Goal: Information Seeking & Learning: Learn about a topic

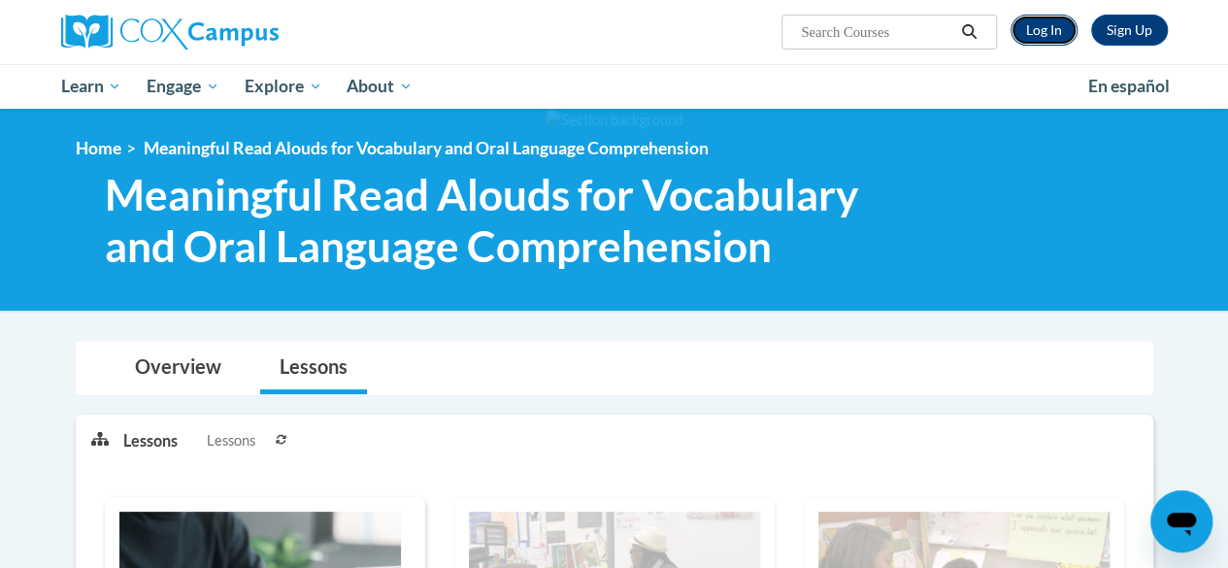
click at [1040, 37] on link "Log In" at bounding box center [1044, 30] width 67 height 31
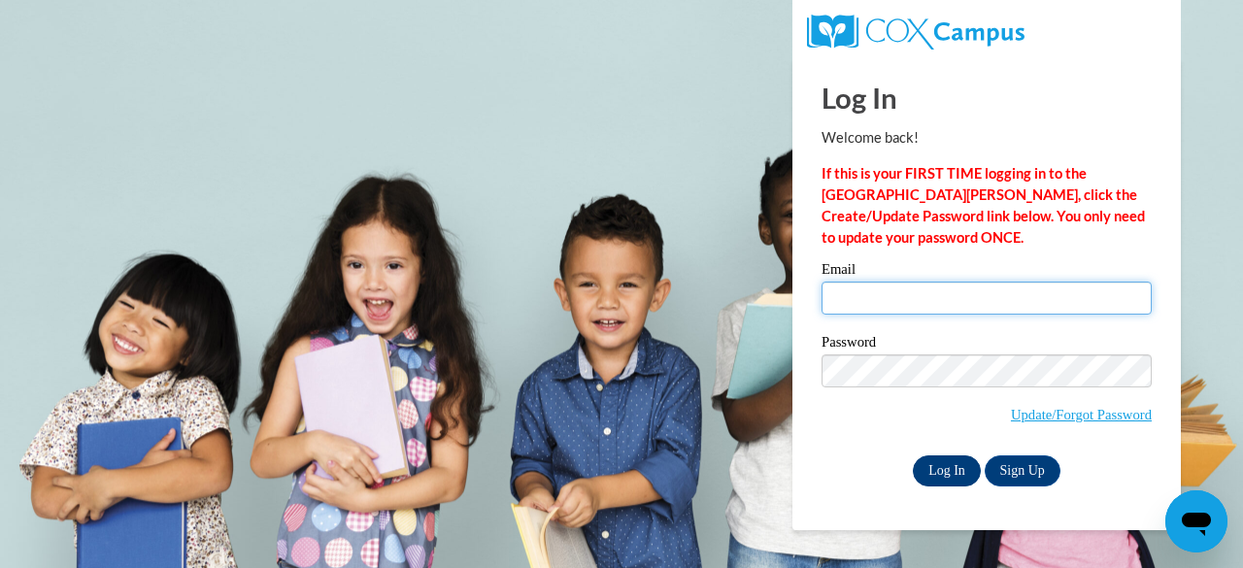
type input "ajpellegrino1242@gmail.com"
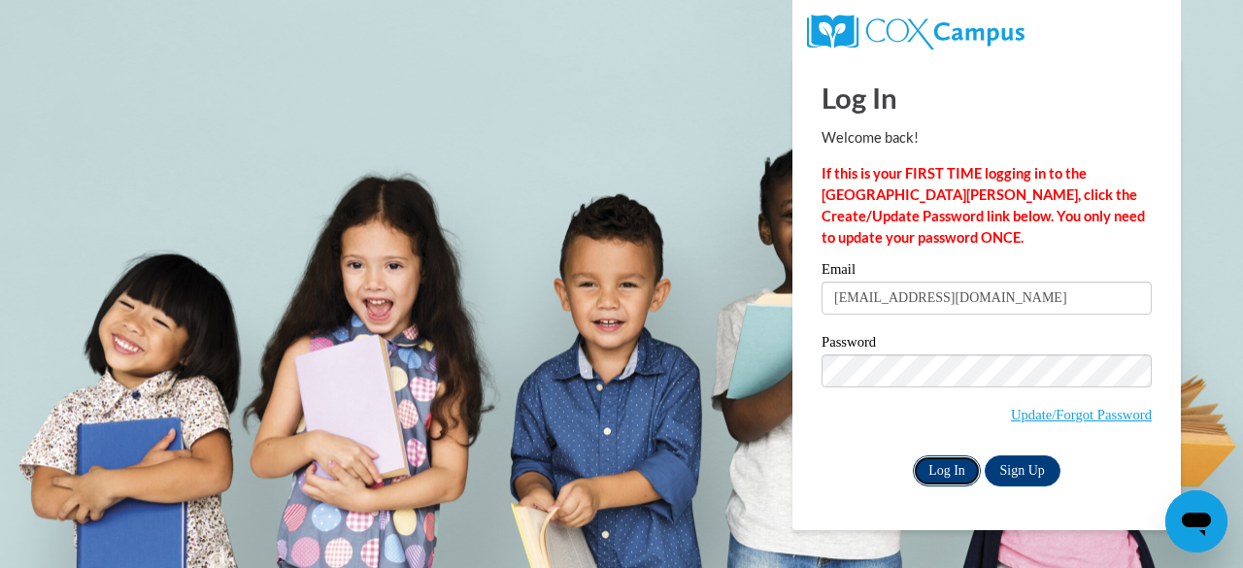
click at [957, 471] on input "Log In" at bounding box center [947, 470] width 68 height 31
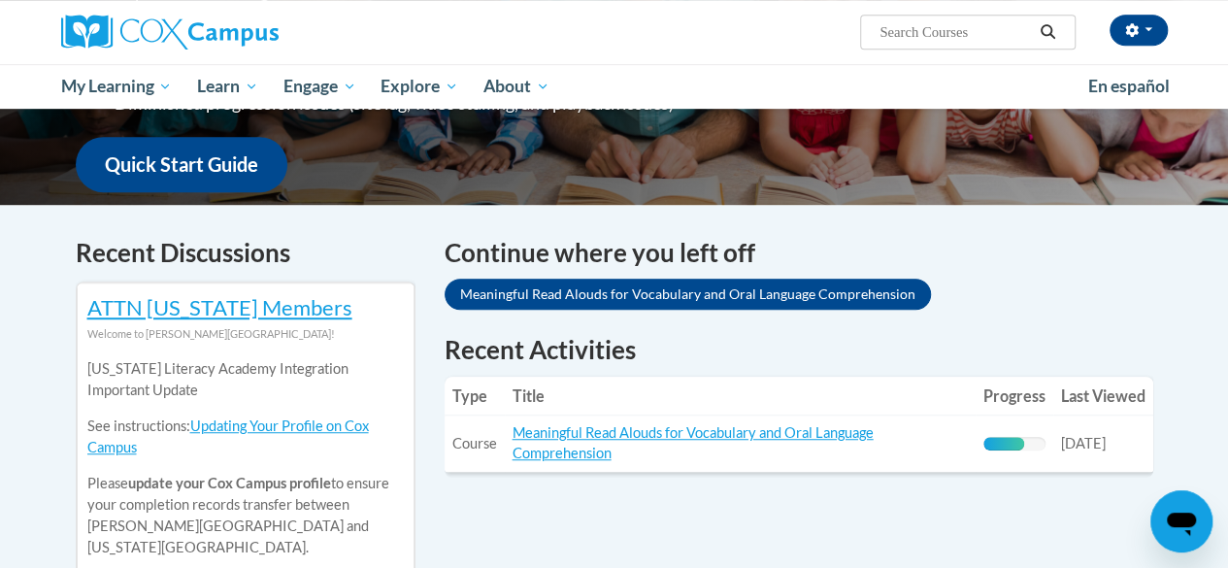
scroll to position [482, 0]
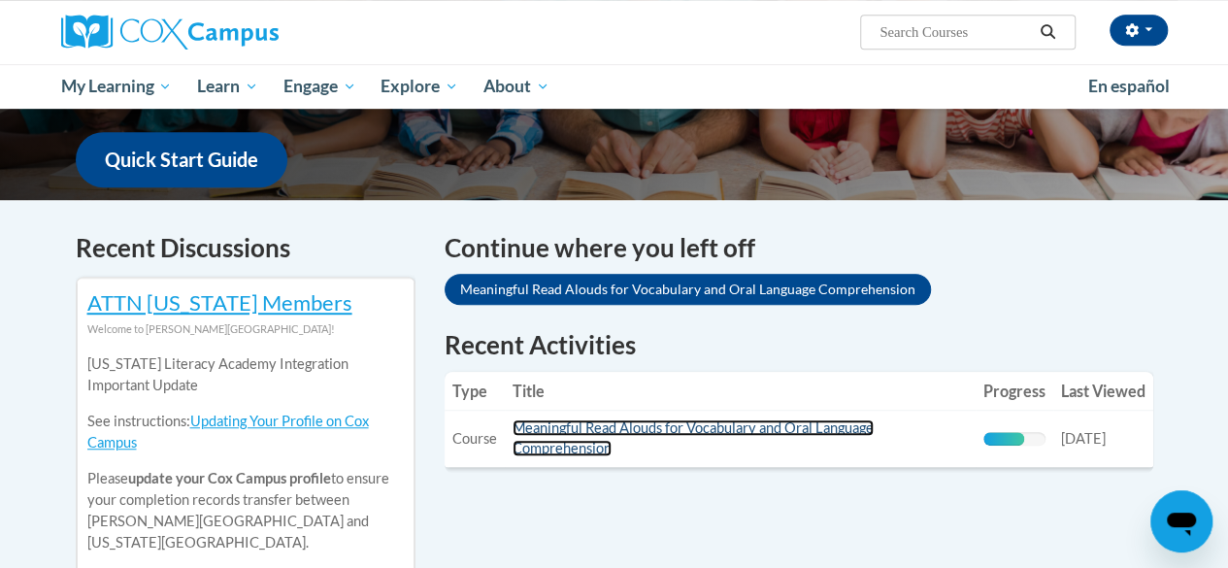
click at [808, 422] on link "Meaningful Read Alouds for Vocabulary and Oral Language Comprehension" at bounding box center [693, 437] width 361 height 37
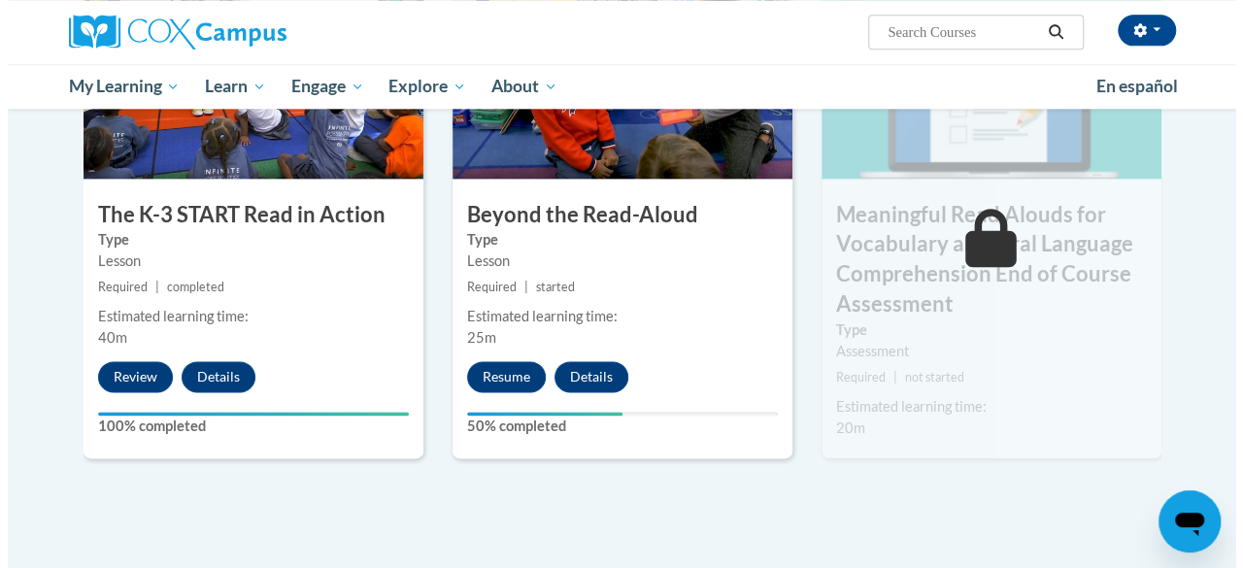
scroll to position [1102, 0]
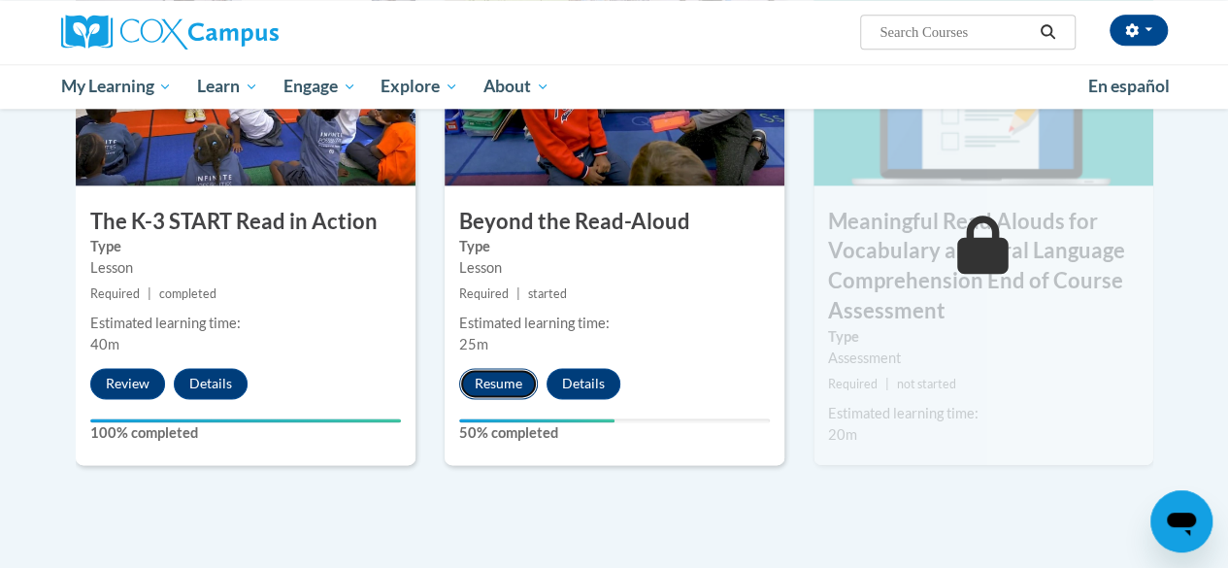
click at [481, 372] on button "Resume" at bounding box center [498, 383] width 79 height 31
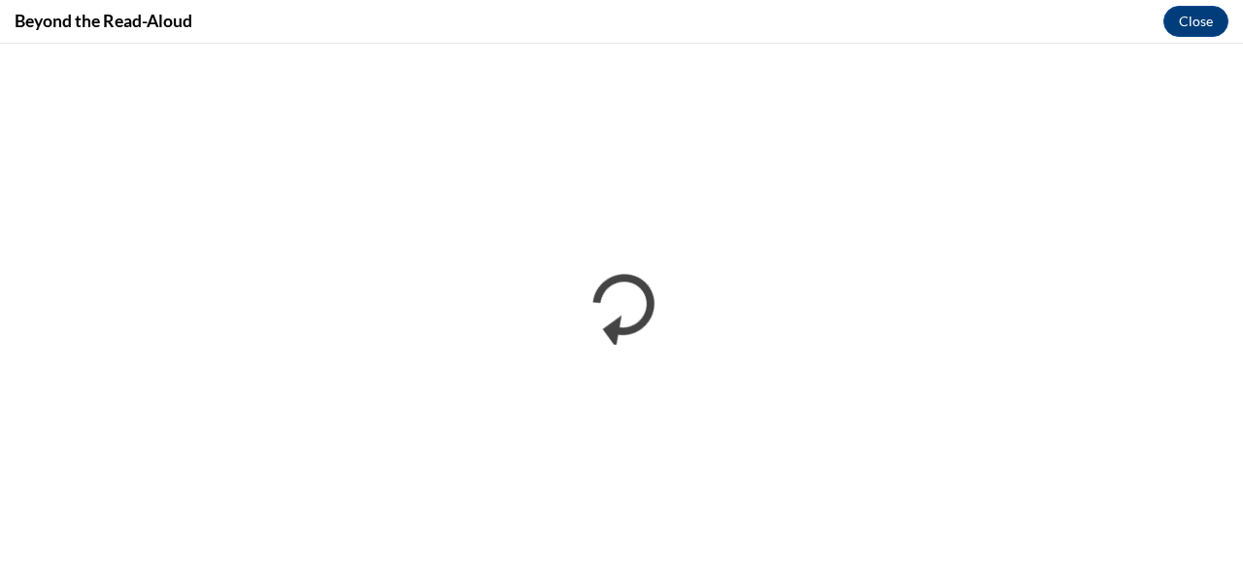
scroll to position [0, 0]
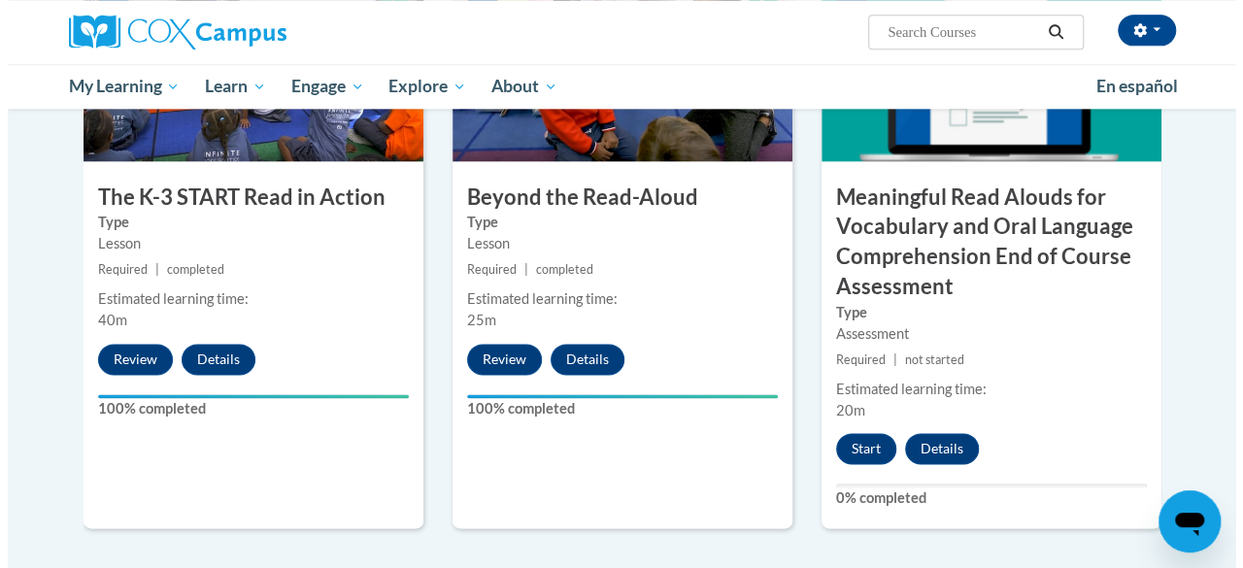
scroll to position [1128, 0]
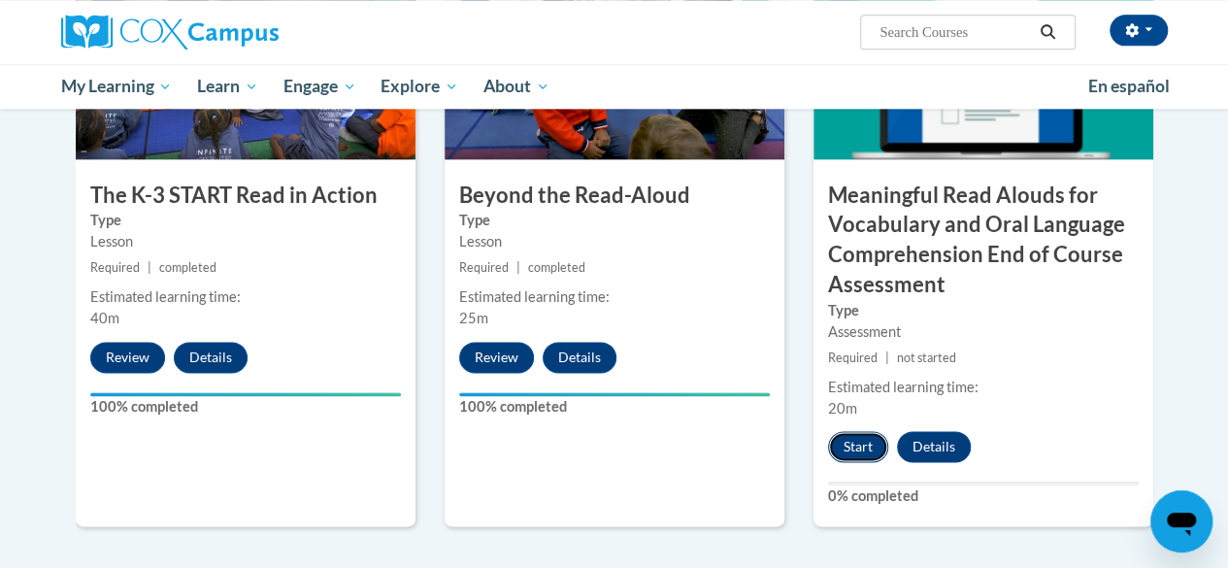
click at [854, 453] on button "Start" at bounding box center [858, 446] width 60 height 31
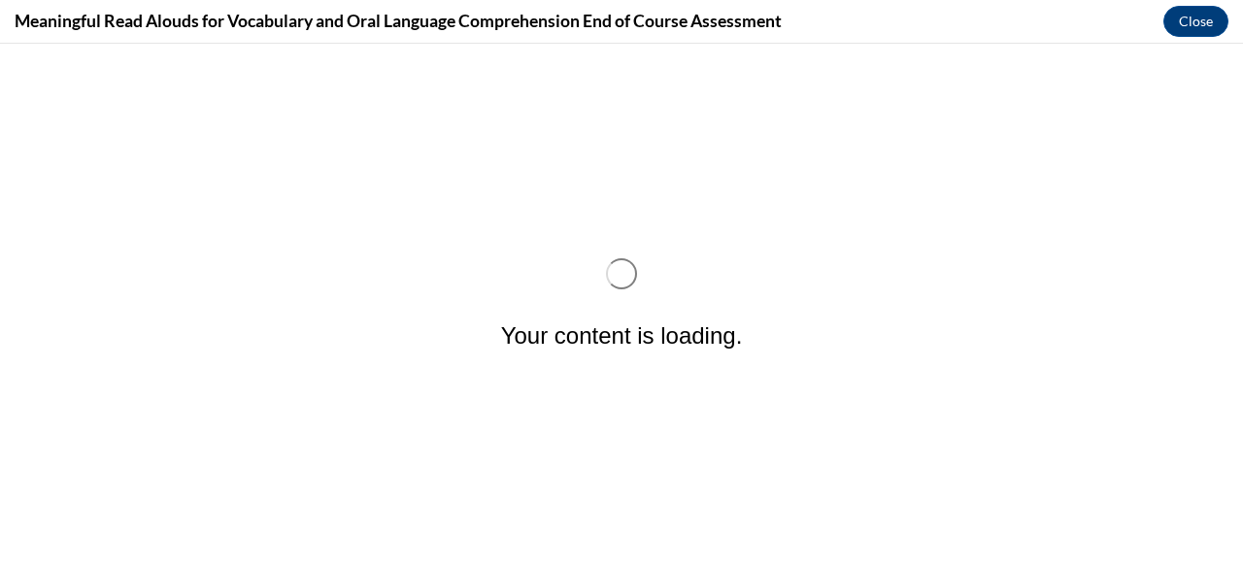
scroll to position [0, 0]
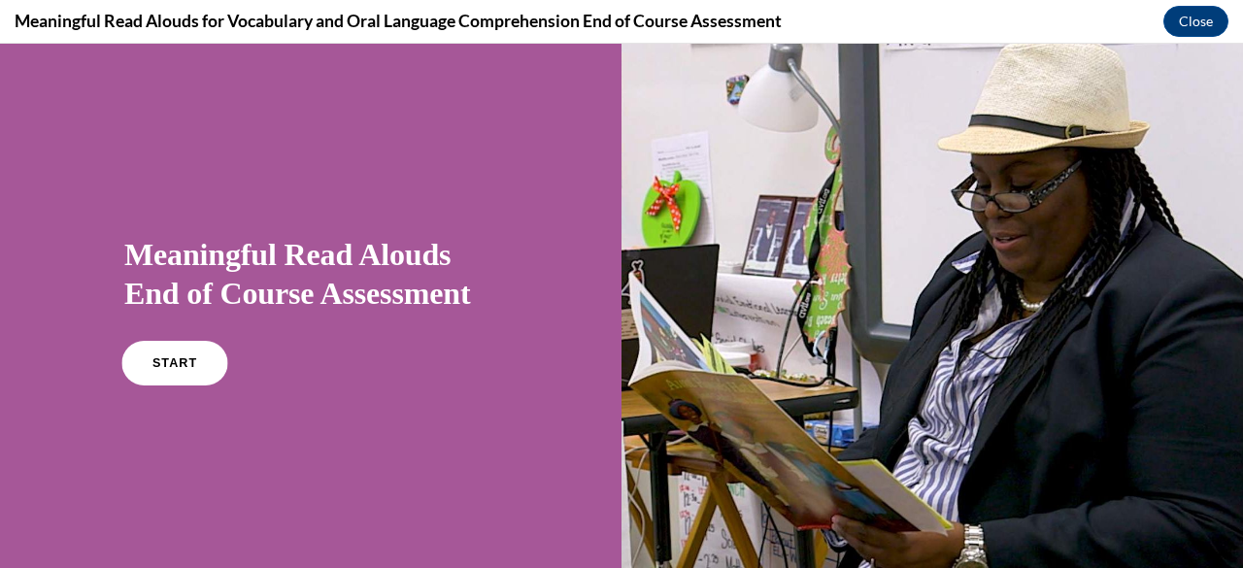
click at [153, 369] on link "START" at bounding box center [174, 363] width 106 height 45
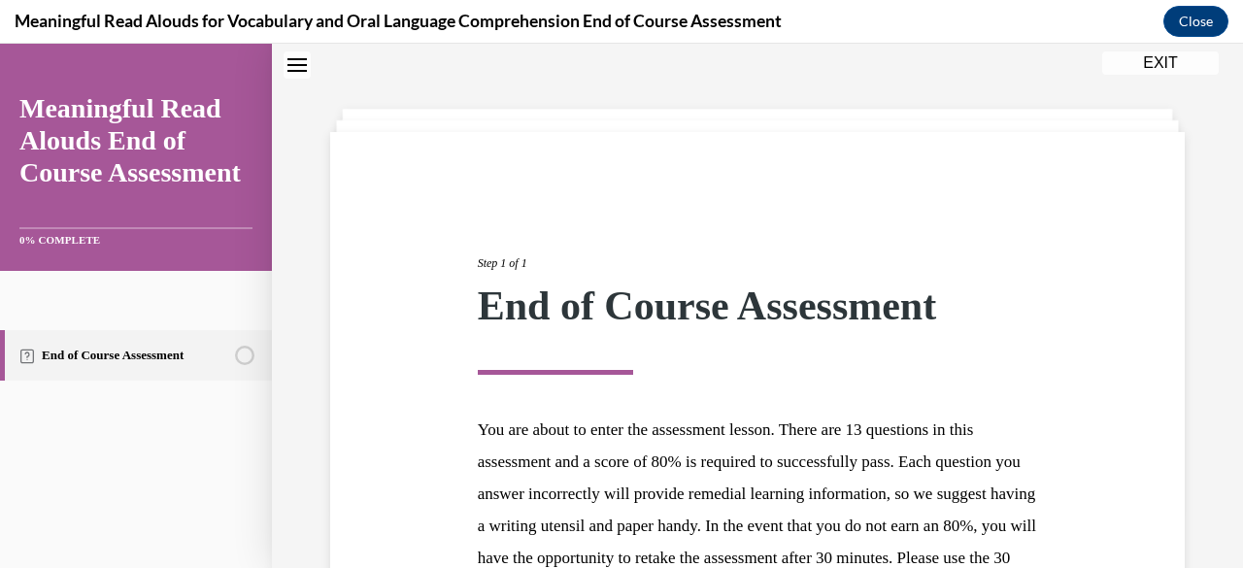
scroll to position [322, 0]
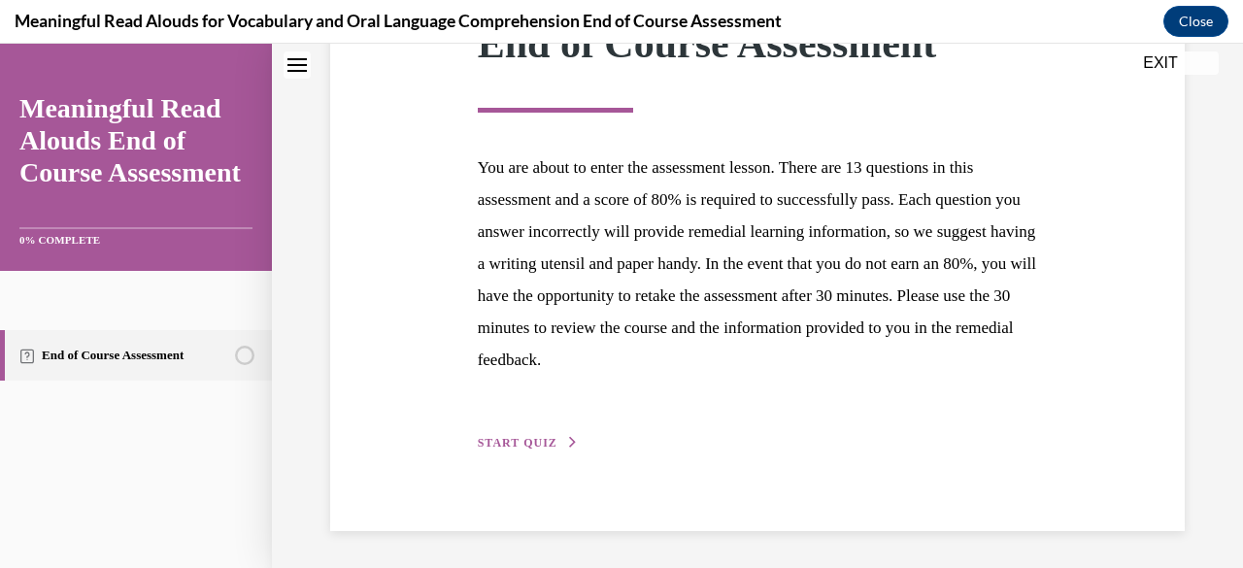
click at [542, 436] on span "START QUIZ" at bounding box center [518, 443] width 80 height 14
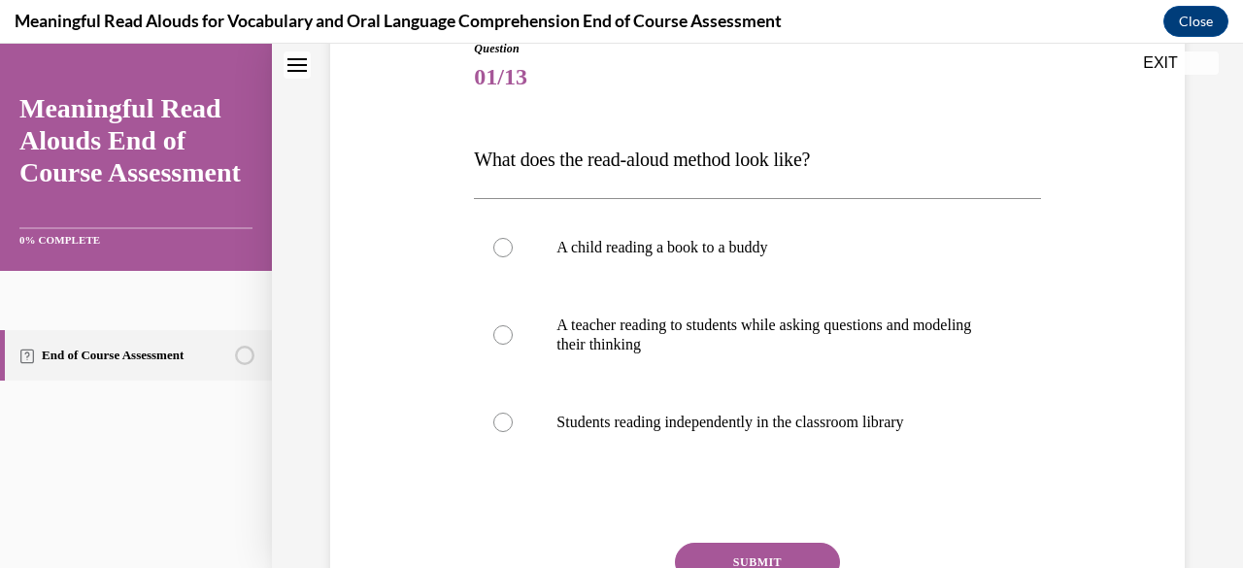
scroll to position [229, 0]
click at [536, 335] on label "A teacher reading to students while asking questions and modeling their thinking" at bounding box center [757, 335] width 566 height 97
click at [513, 335] on input "A teacher reading to students while asking questions and modeling their thinking" at bounding box center [502, 335] width 19 height 19
radio input "true"
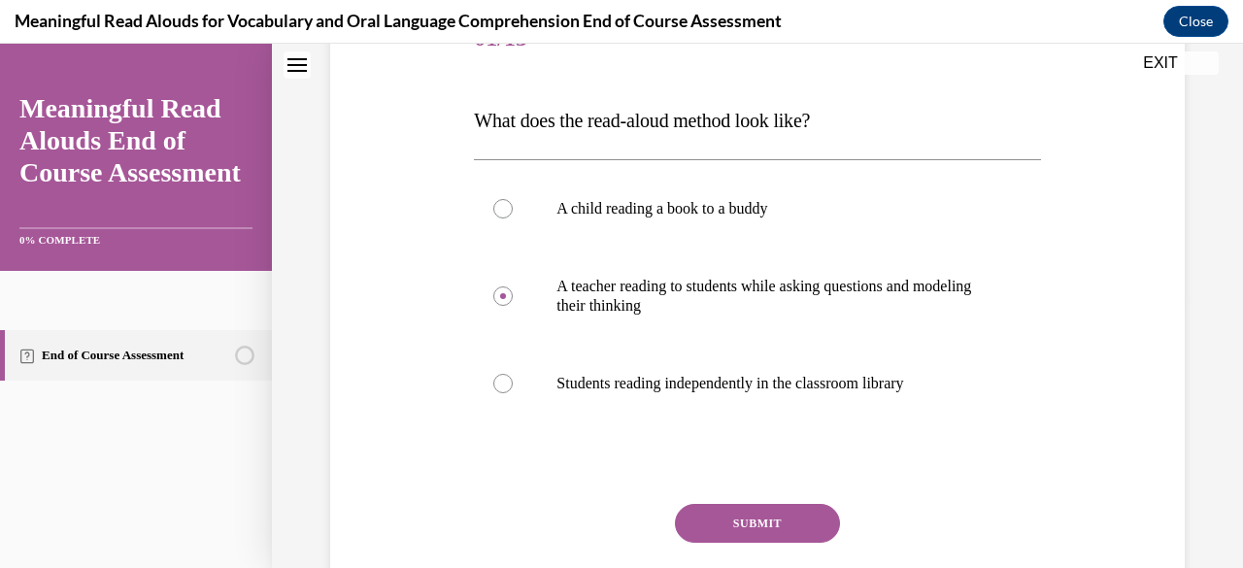
click at [769, 525] on button "SUBMIT" at bounding box center [757, 523] width 165 height 39
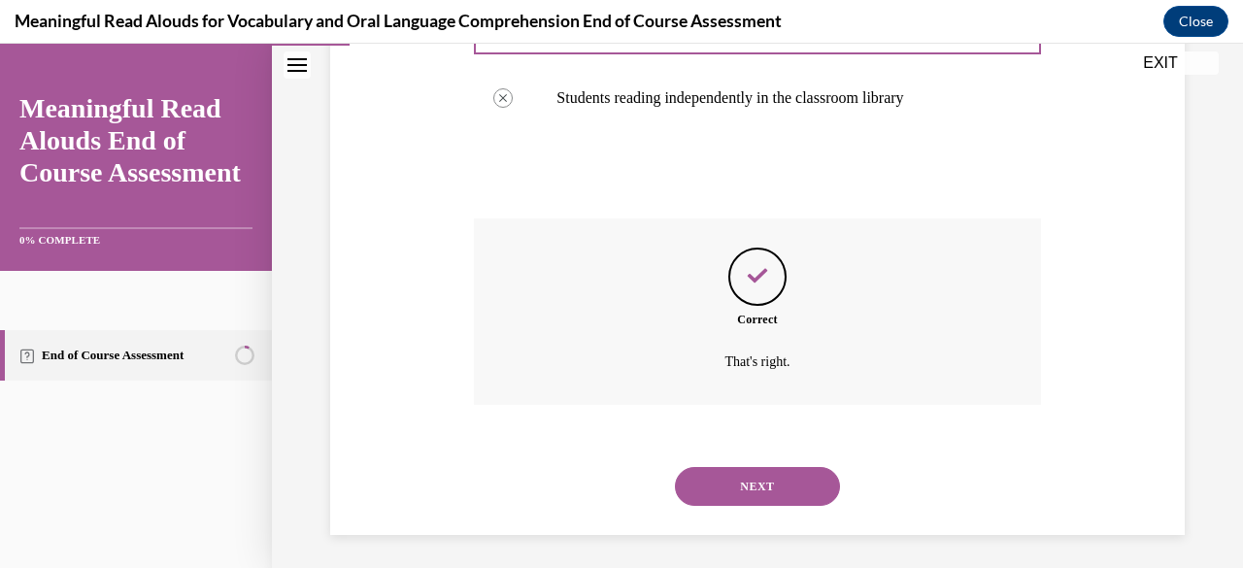
scroll to position [559, 0]
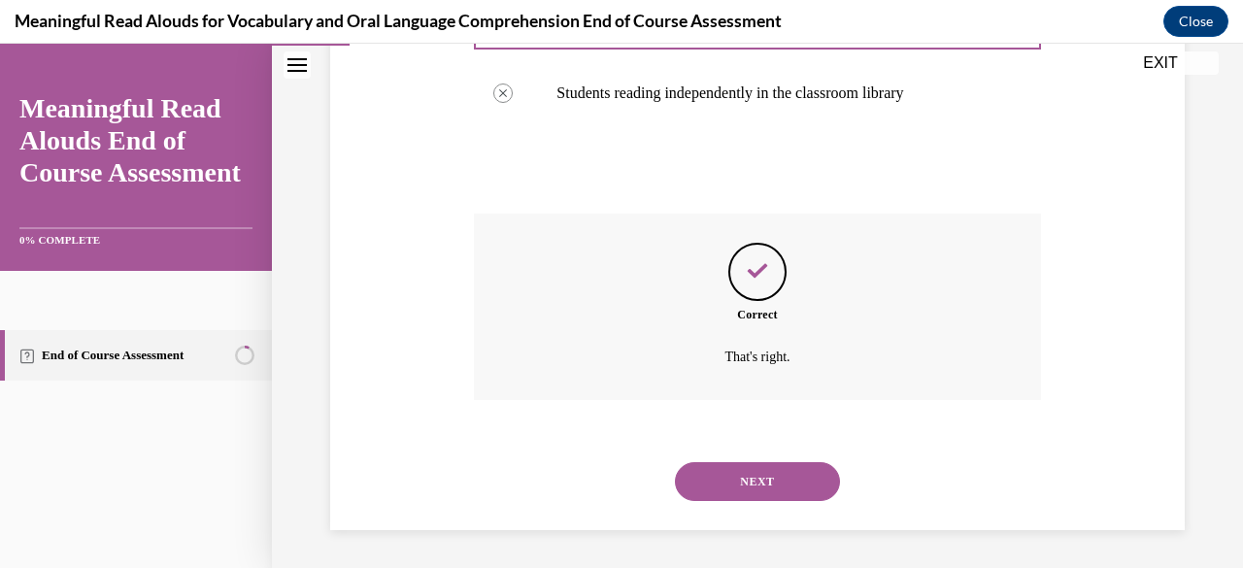
click at [755, 473] on button "NEXT" at bounding box center [757, 481] width 165 height 39
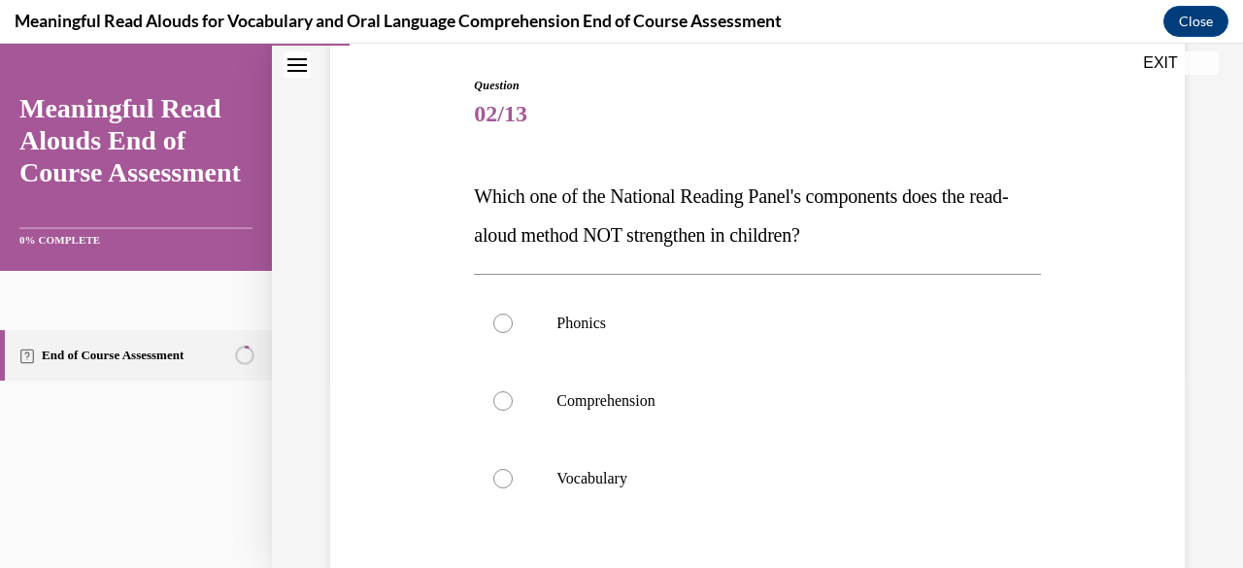
scroll to position [203, 0]
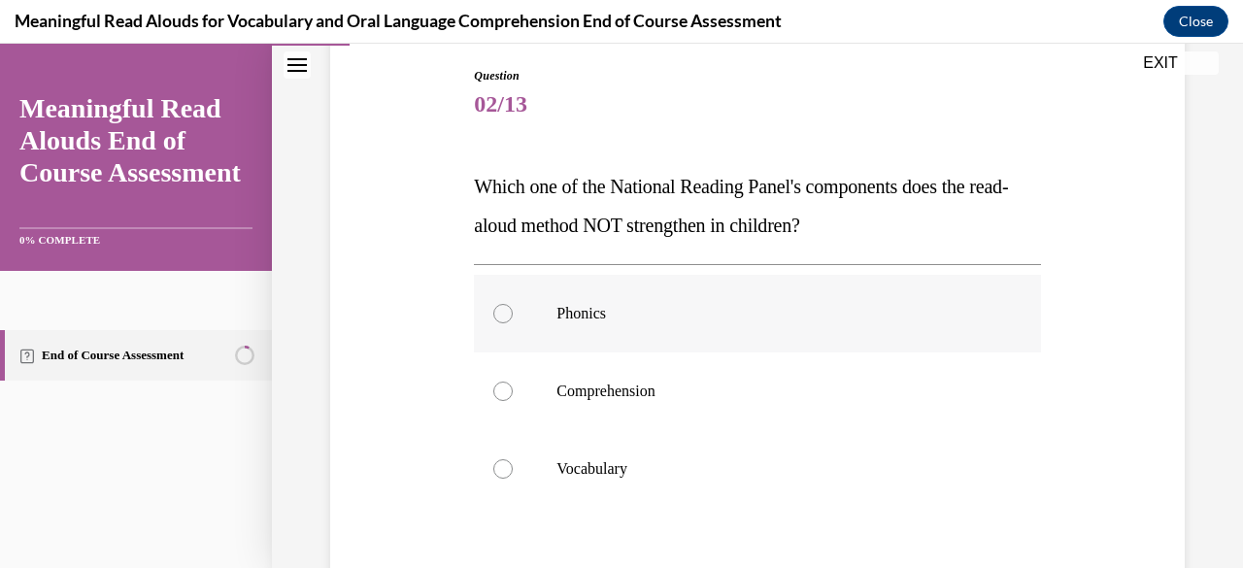
click at [594, 336] on label "Phonics" at bounding box center [757, 314] width 566 height 78
click at [513, 323] on input "Phonics" at bounding box center [502, 313] width 19 height 19
radio input "true"
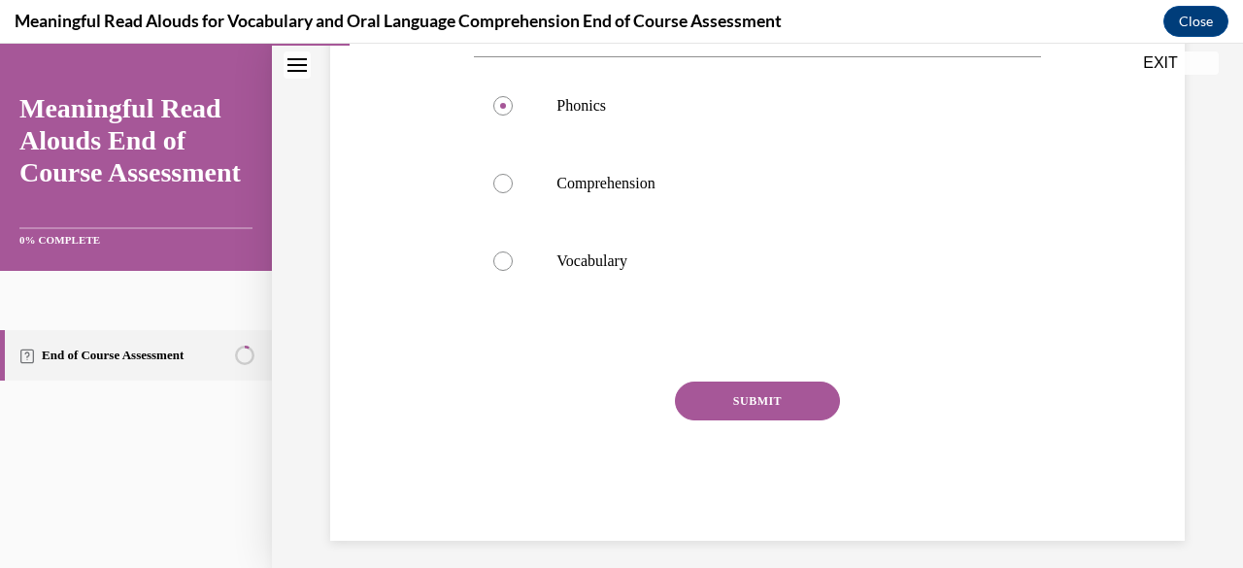
click at [734, 402] on button "SUBMIT" at bounding box center [757, 401] width 165 height 39
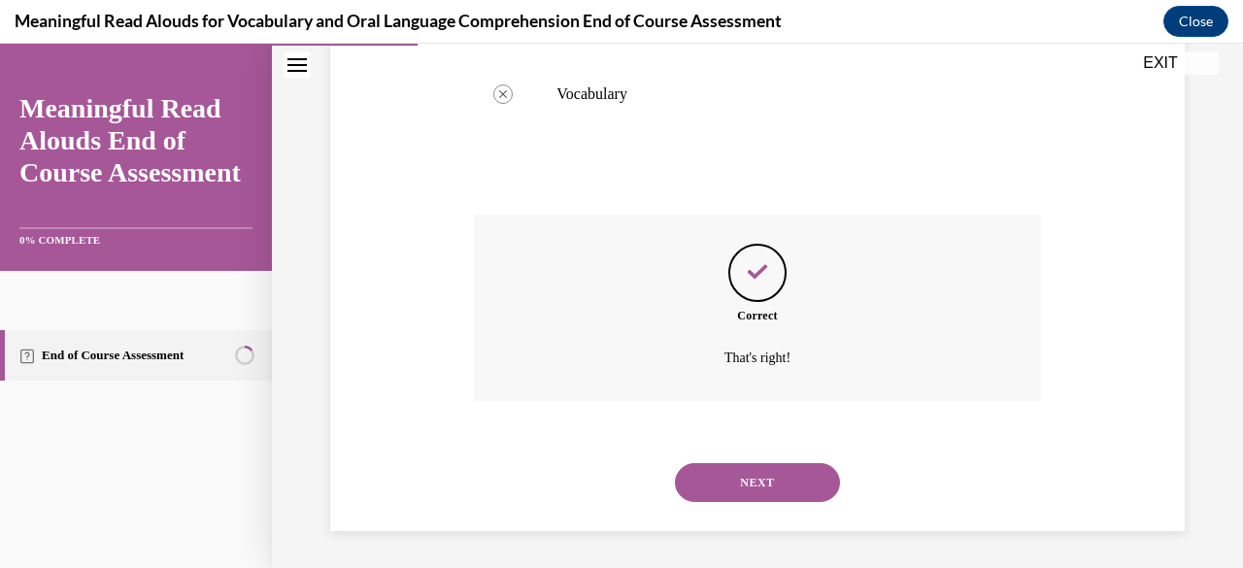
scroll to position [579, 0]
click at [762, 490] on button "NEXT" at bounding box center [757, 481] width 165 height 39
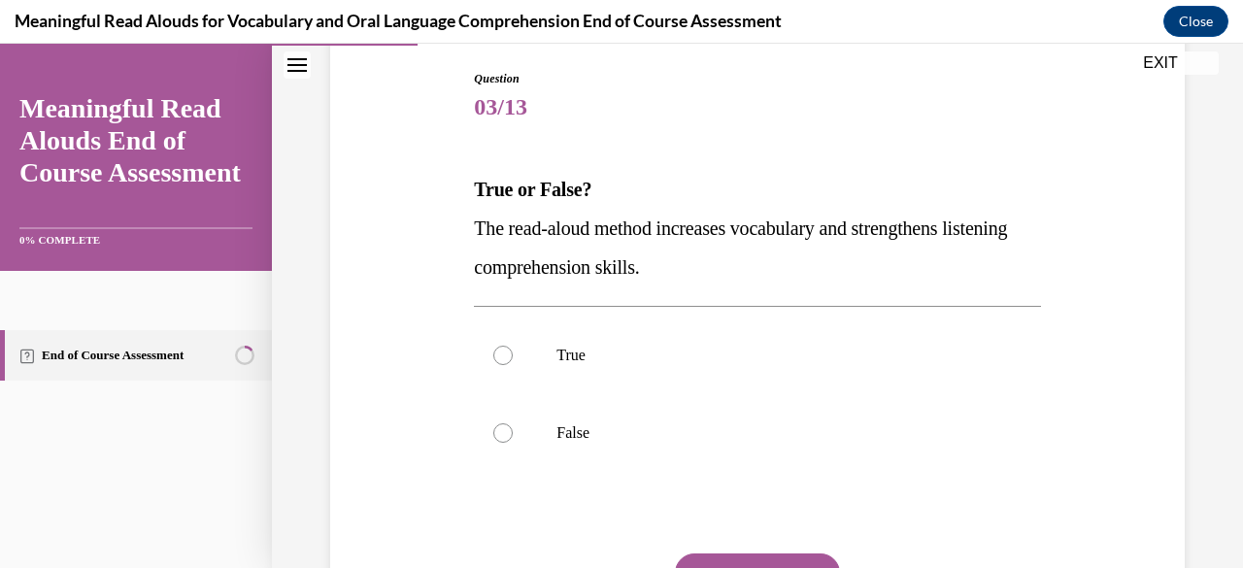
scroll to position [206, 0]
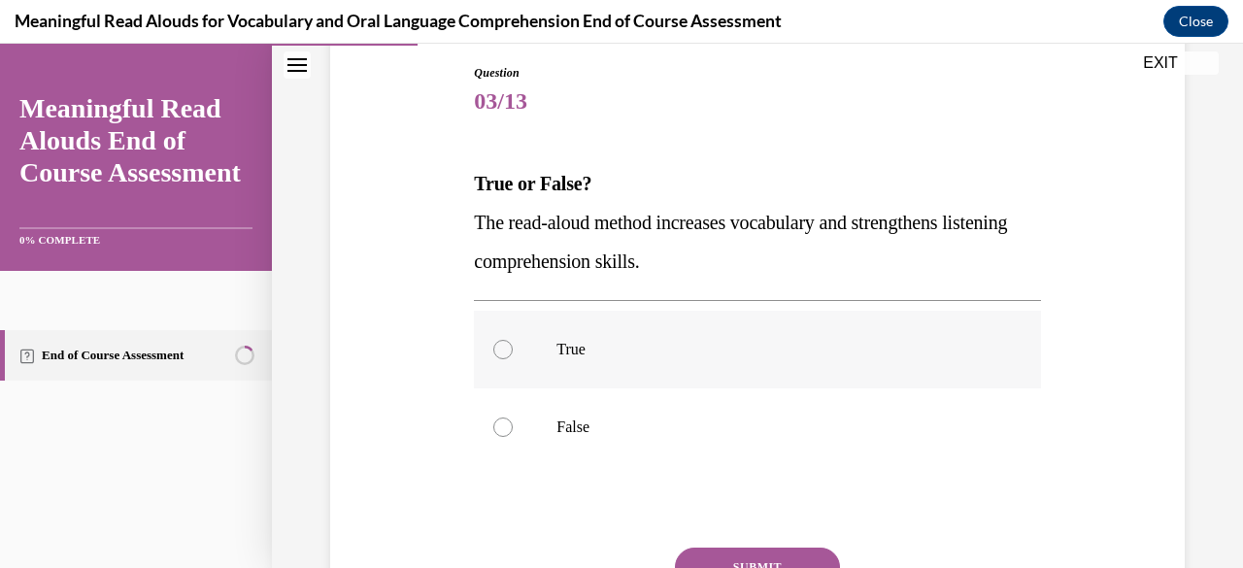
click at [674, 366] on label "True" at bounding box center [757, 350] width 566 height 78
click at [513, 359] on input "True" at bounding box center [502, 349] width 19 height 19
radio input "true"
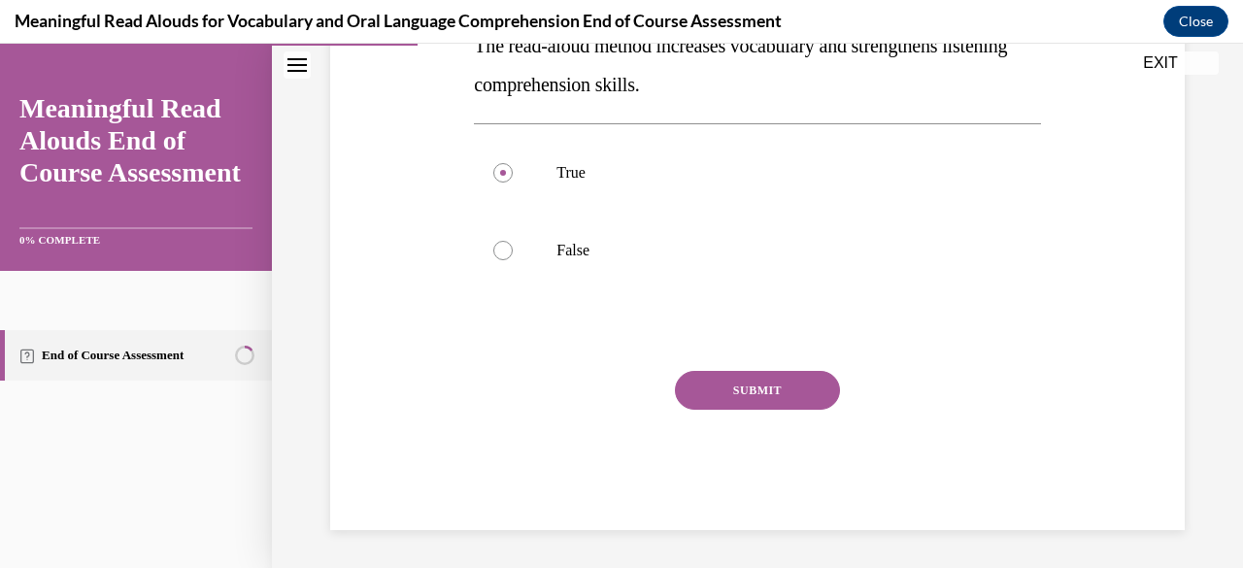
click at [714, 382] on button "SUBMIT" at bounding box center [757, 390] width 165 height 39
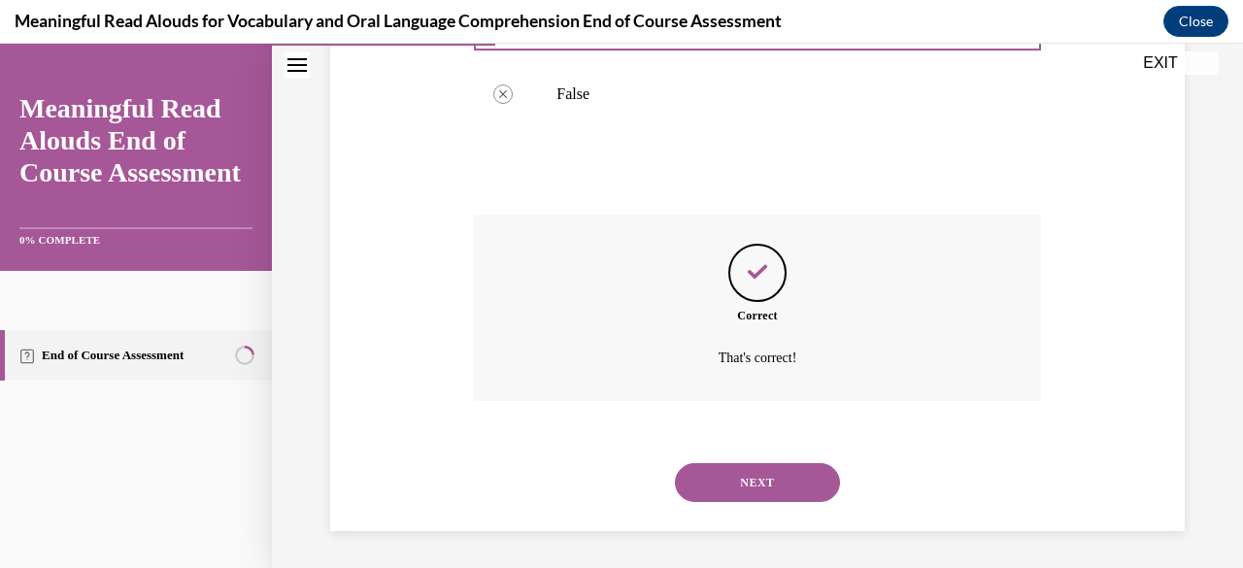
scroll to position [540, 0]
click at [755, 481] on button "NEXT" at bounding box center [757, 481] width 165 height 39
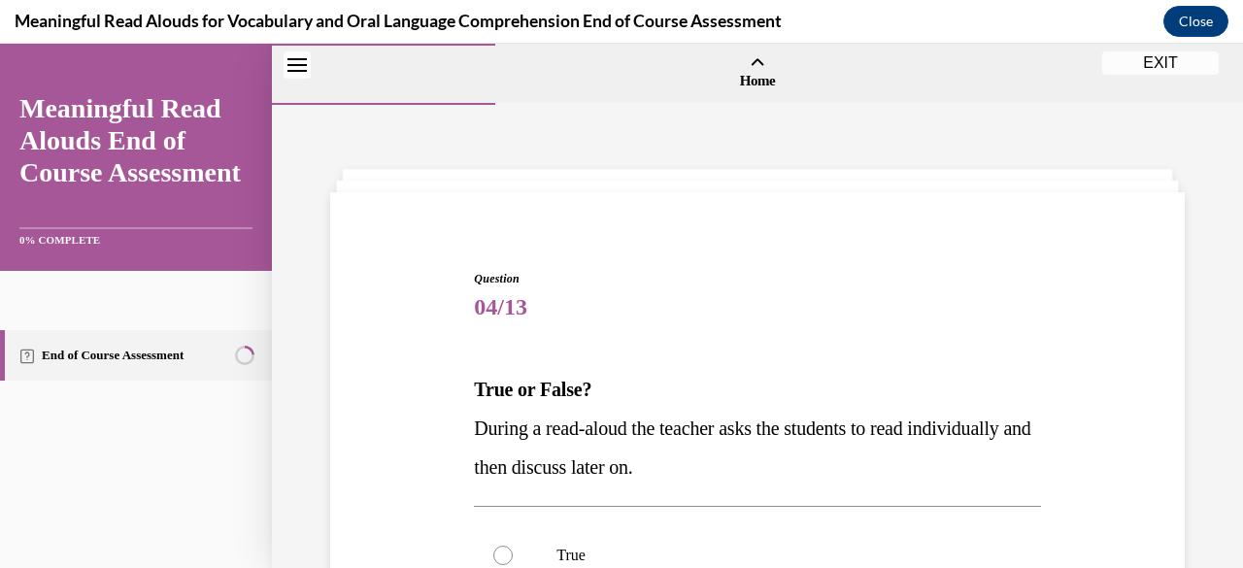
scroll to position [274, 0]
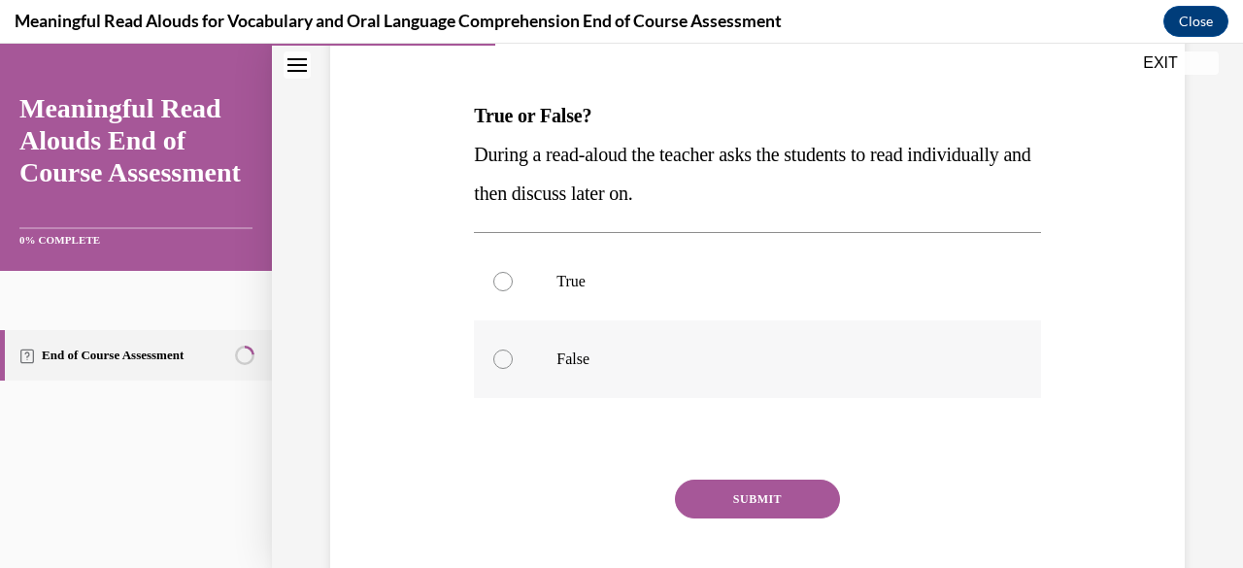
click at [620, 375] on label "False" at bounding box center [757, 359] width 566 height 78
click at [513, 369] on input "False" at bounding box center [502, 359] width 19 height 19
radio input "true"
click at [703, 501] on button "SUBMIT" at bounding box center [757, 499] width 165 height 39
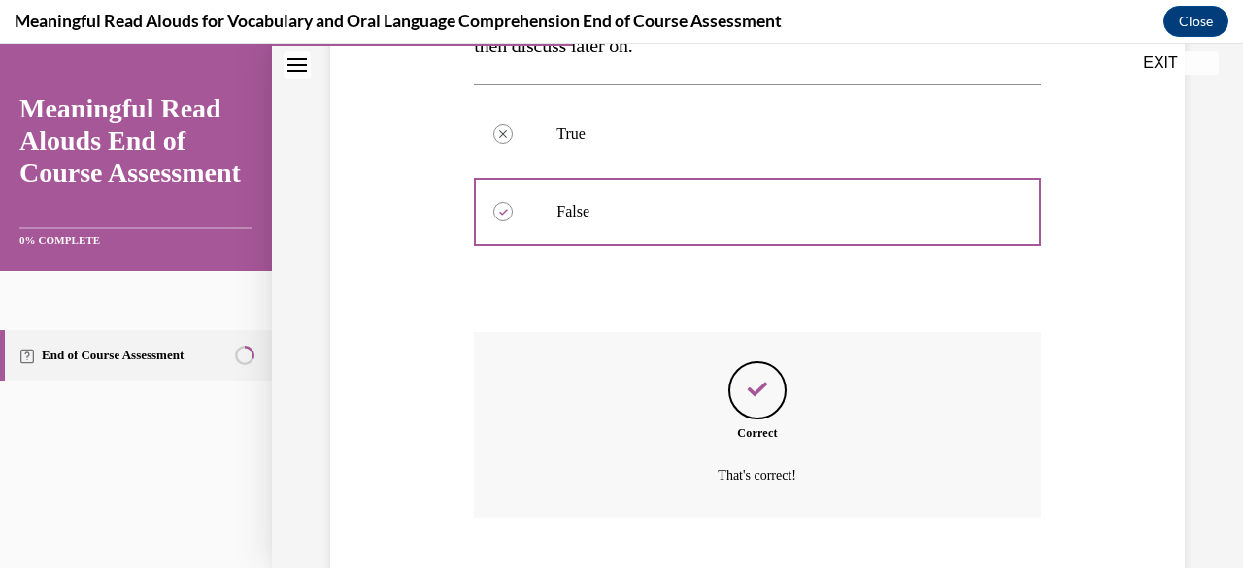
scroll to position [540, 0]
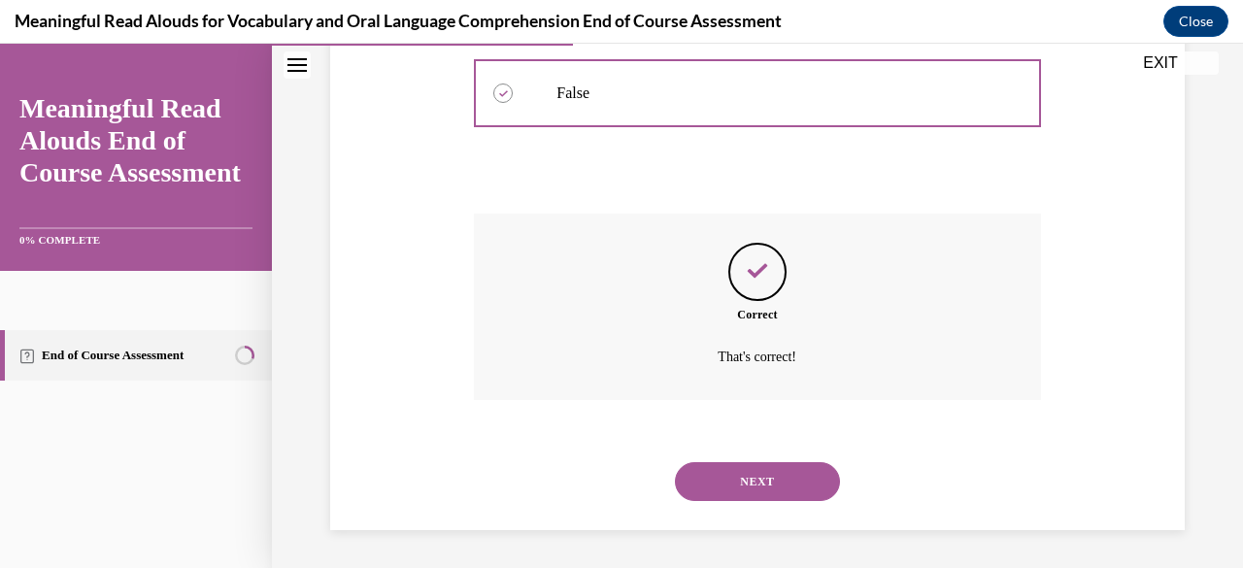
click at [741, 486] on button "NEXT" at bounding box center [757, 481] width 165 height 39
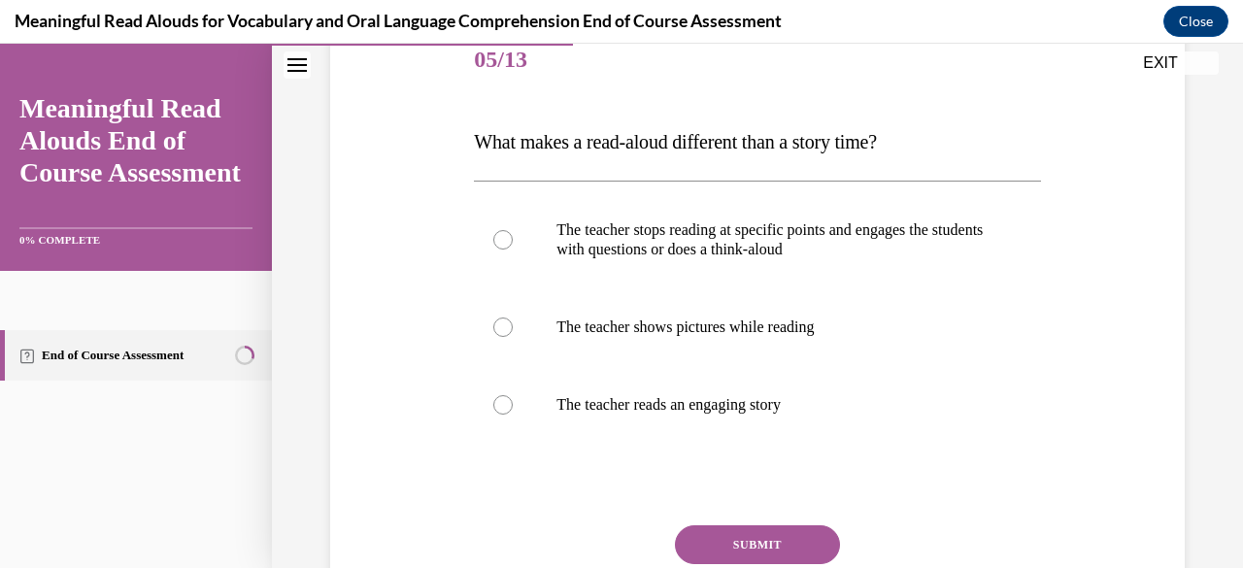
scroll to position [249, 0]
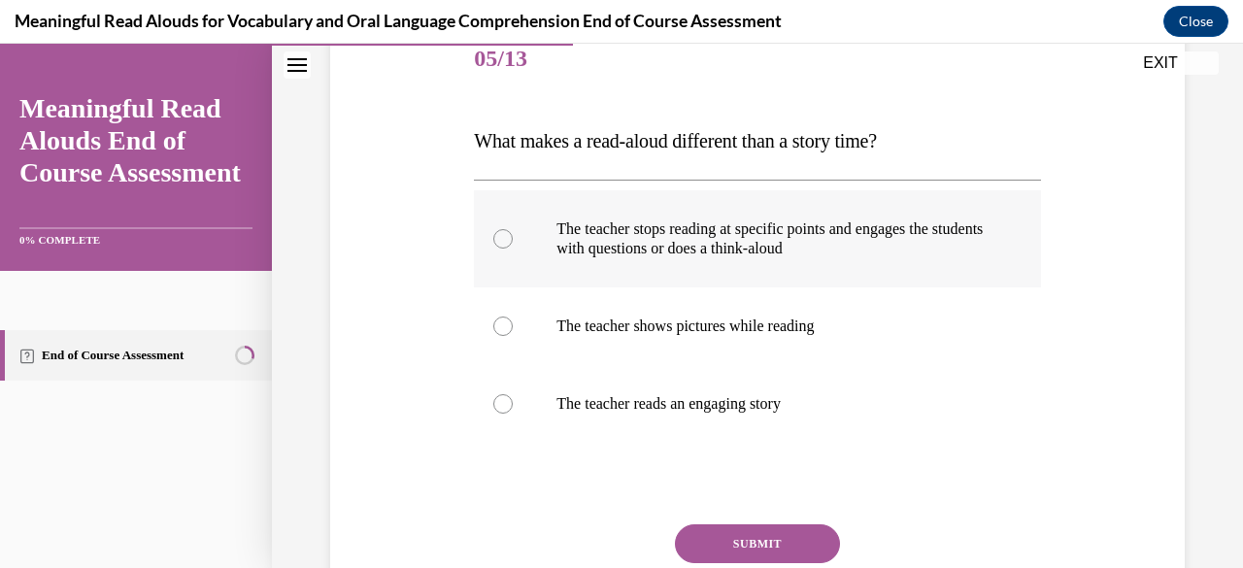
click at [684, 251] on p "The teacher stops reading at specific points and engages the students with ques…" at bounding box center [773, 238] width 435 height 39
click at [513, 249] on input "The teacher stops reading at specific points and engages the students with ques…" at bounding box center [502, 238] width 19 height 19
radio input "true"
click at [760, 530] on button "SUBMIT" at bounding box center [757, 543] width 165 height 39
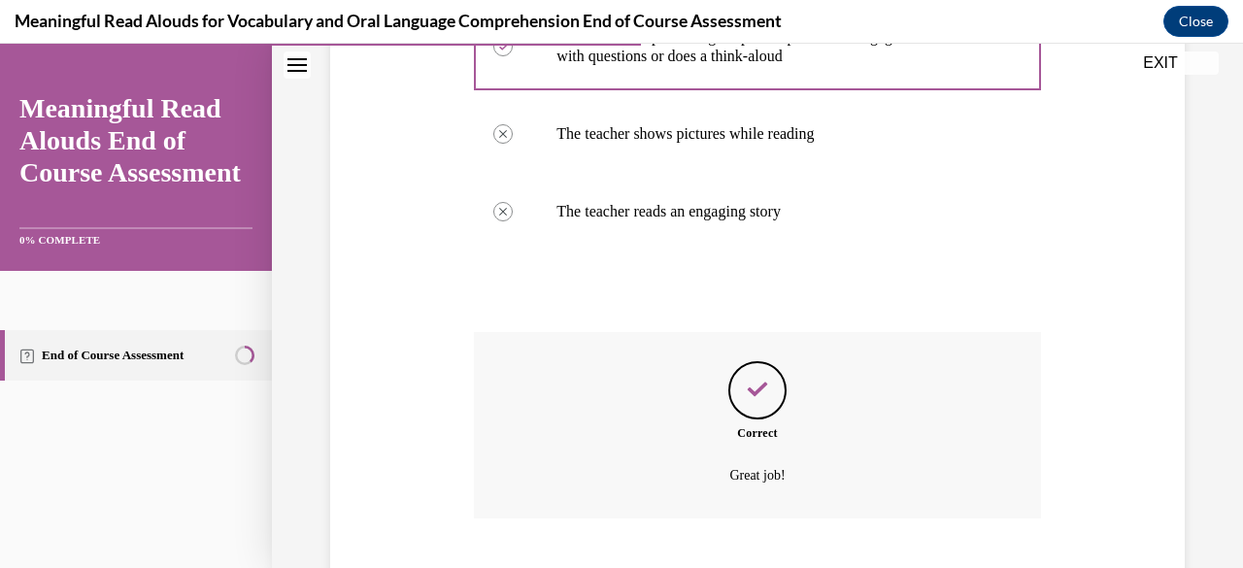
scroll to position [559, 0]
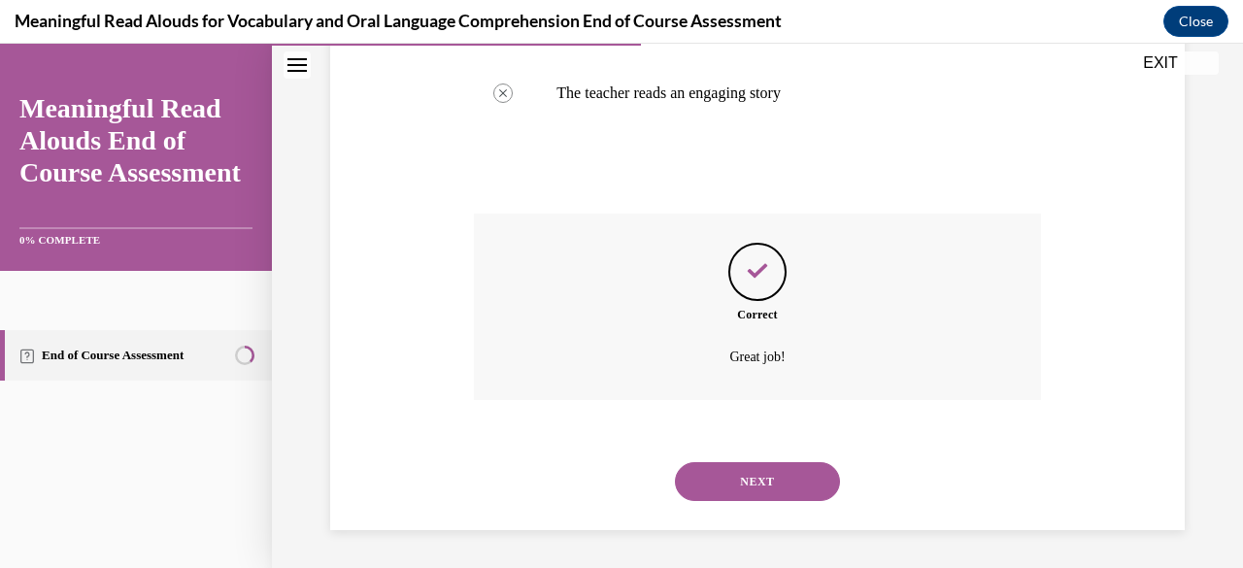
click at [750, 487] on button "NEXT" at bounding box center [757, 481] width 165 height 39
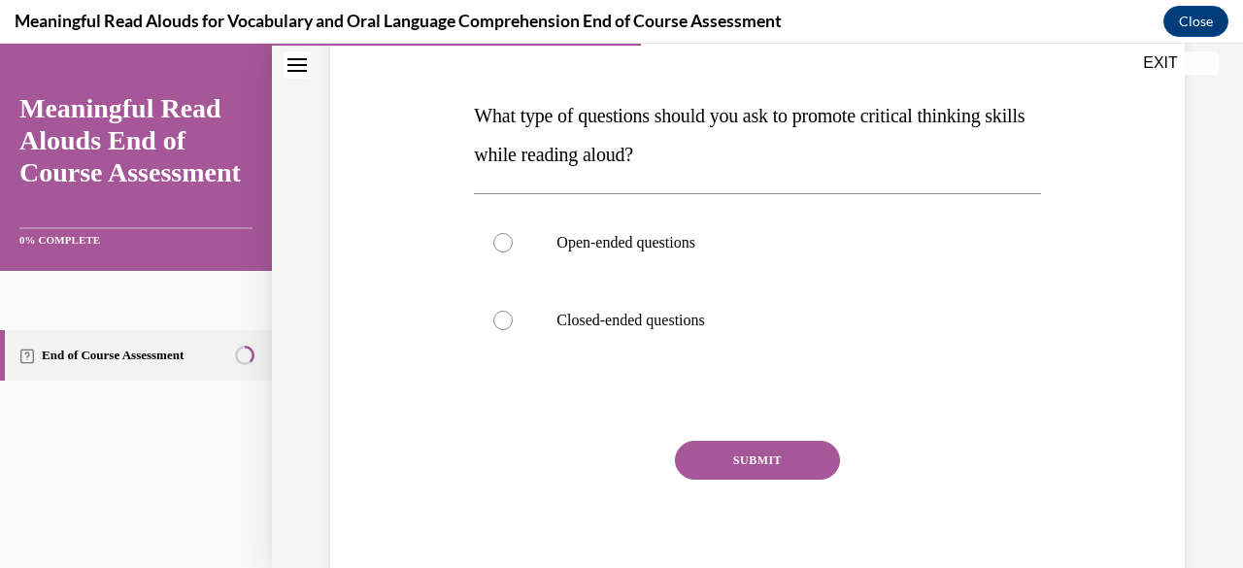
scroll to position [273, 0]
click at [626, 257] on label "Open-ended questions" at bounding box center [757, 244] width 566 height 78
click at [513, 253] on input "Open-ended questions" at bounding box center [502, 243] width 19 height 19
radio input "true"
click at [703, 474] on button "SUBMIT" at bounding box center [757, 461] width 165 height 39
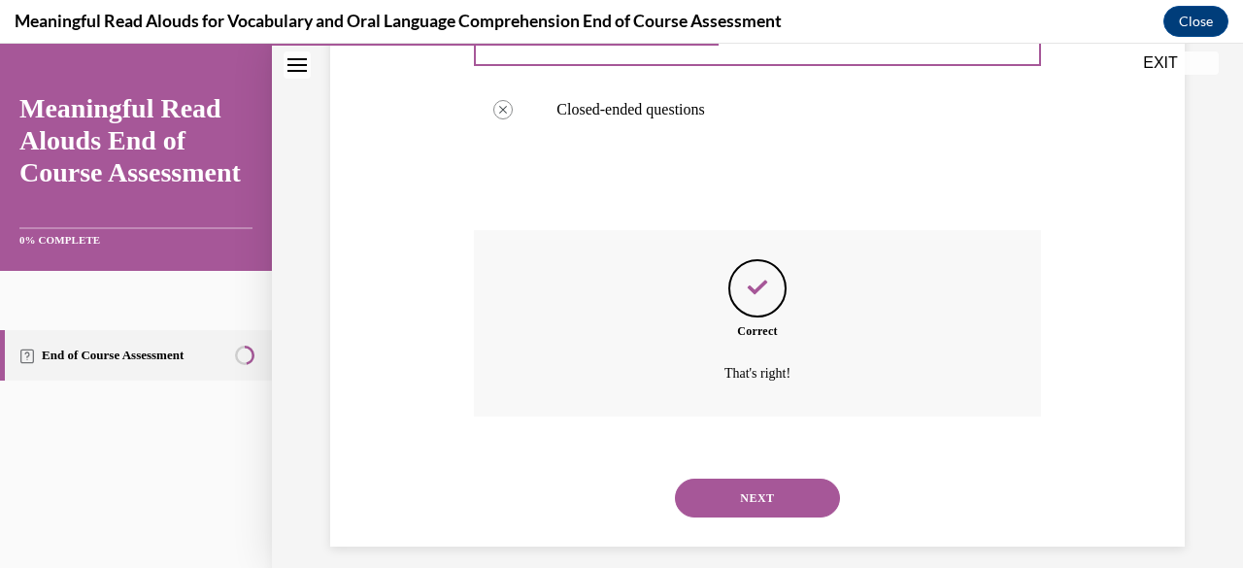
scroll to position [501, 0]
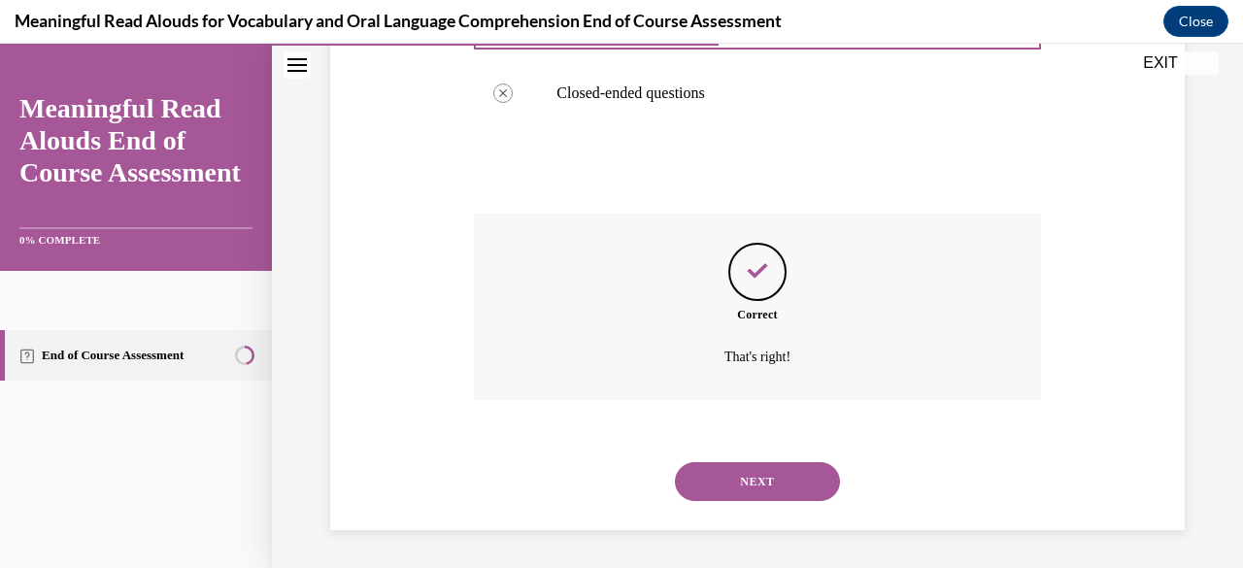
click at [751, 473] on button "NEXT" at bounding box center [757, 481] width 165 height 39
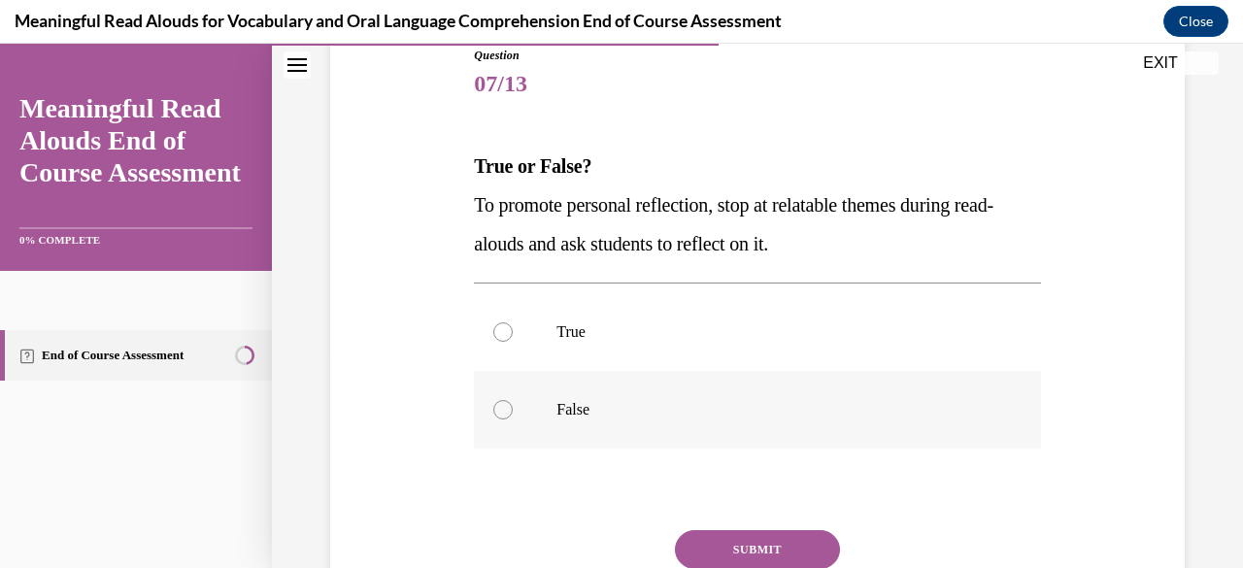
scroll to position [213, 0]
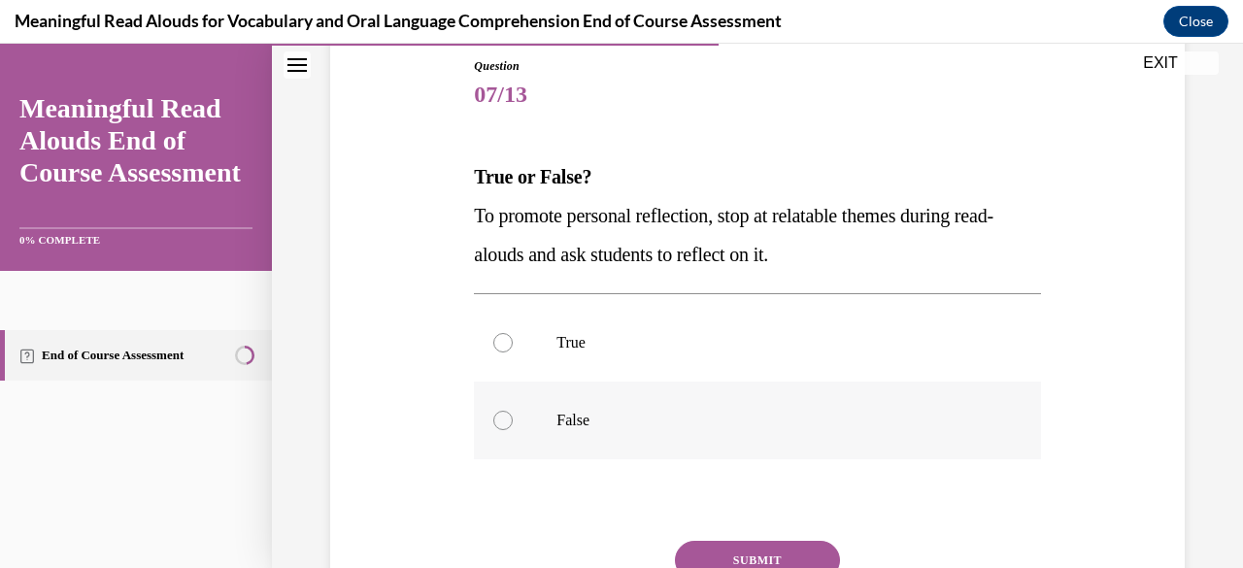
click at [737, 354] on label "True" at bounding box center [757, 343] width 566 height 78
click at [513, 352] on input "True" at bounding box center [502, 342] width 19 height 19
radio input "true"
click at [754, 559] on button "SUBMIT" at bounding box center [757, 560] width 165 height 39
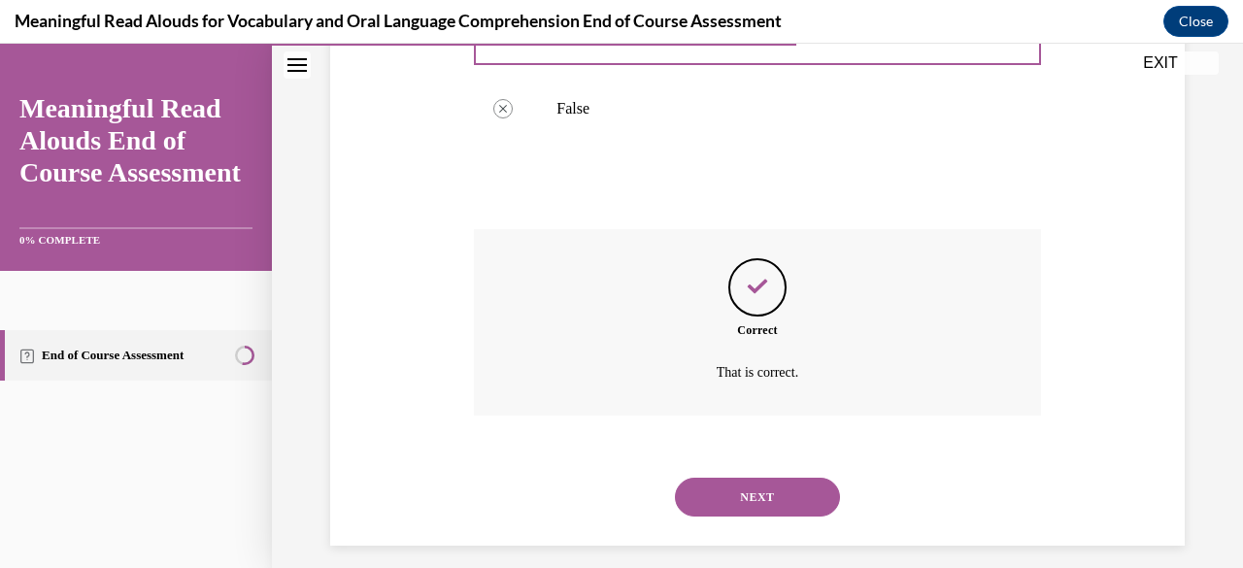
scroll to position [540, 0]
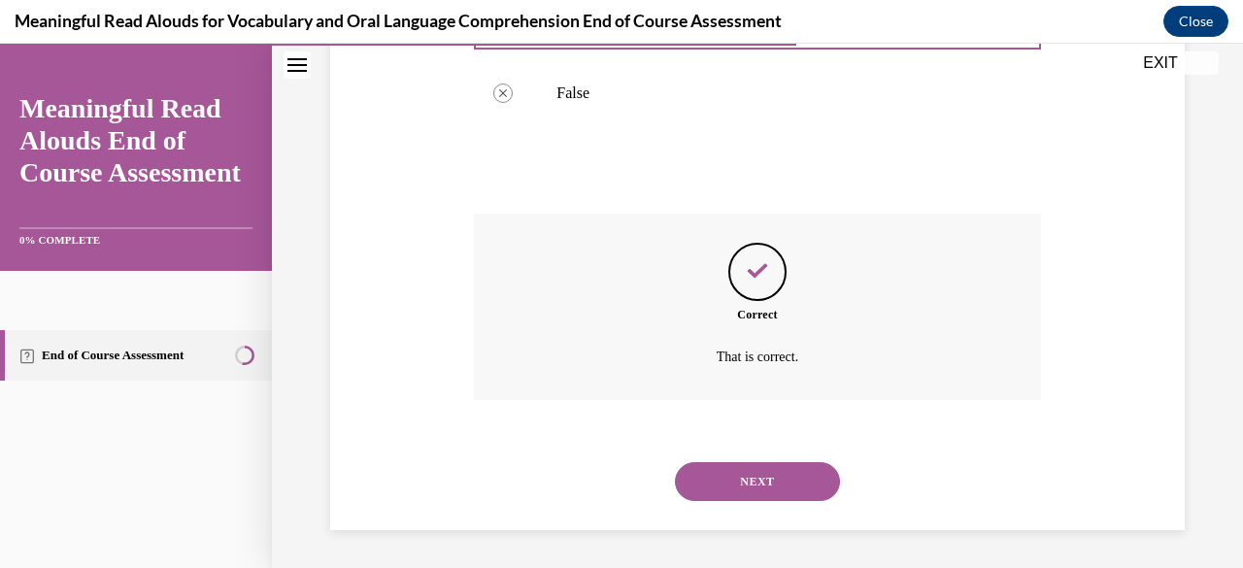
click at [733, 486] on button "NEXT" at bounding box center [757, 481] width 165 height 39
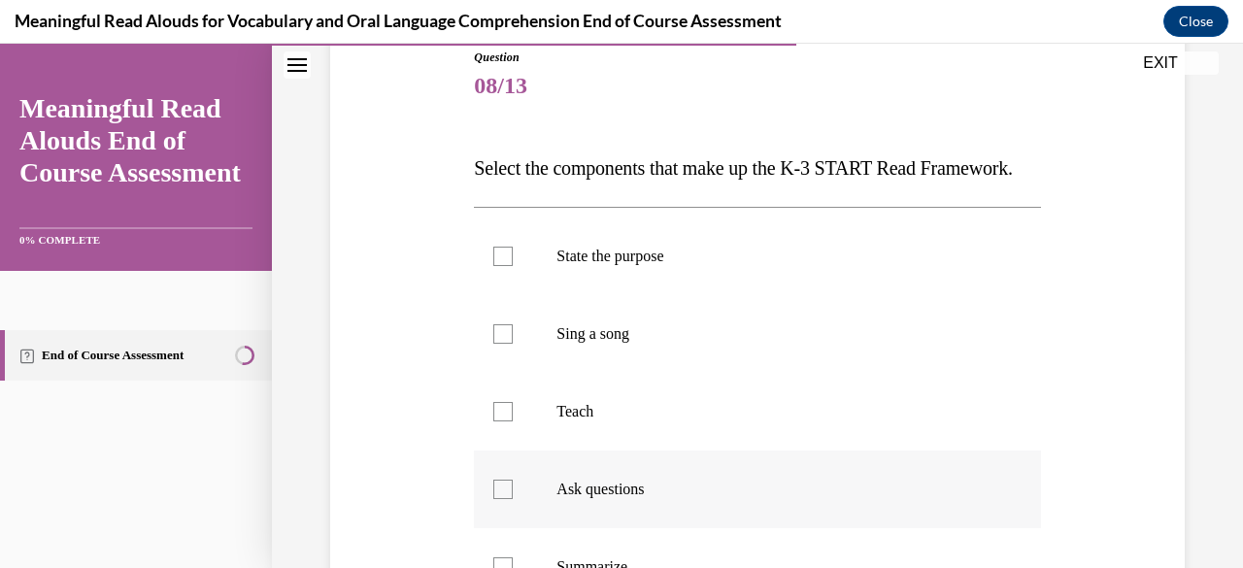
scroll to position [222, 0]
click at [616, 294] on label "State the purpose" at bounding box center [757, 256] width 566 height 78
click at [513, 265] on input "State the purpose" at bounding box center [502, 255] width 19 height 19
checkbox input "true"
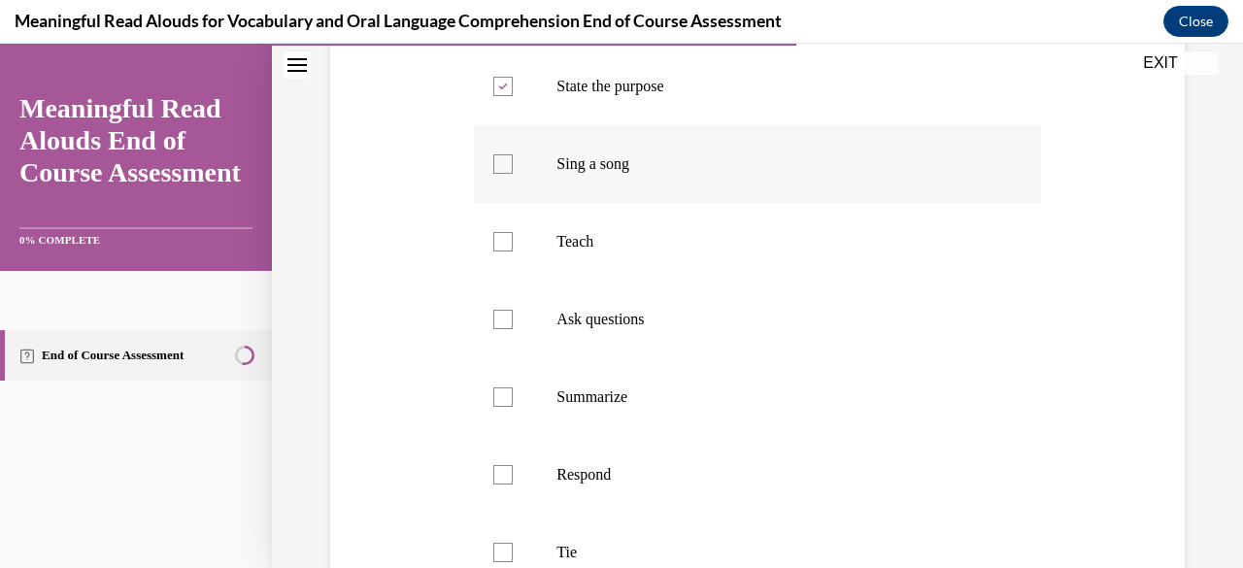
scroll to position [396, 0]
click at [575, 247] on p "Teach" at bounding box center [773, 236] width 435 height 19
click at [513, 247] on input "Teach" at bounding box center [502, 236] width 19 height 19
checkbox input "true"
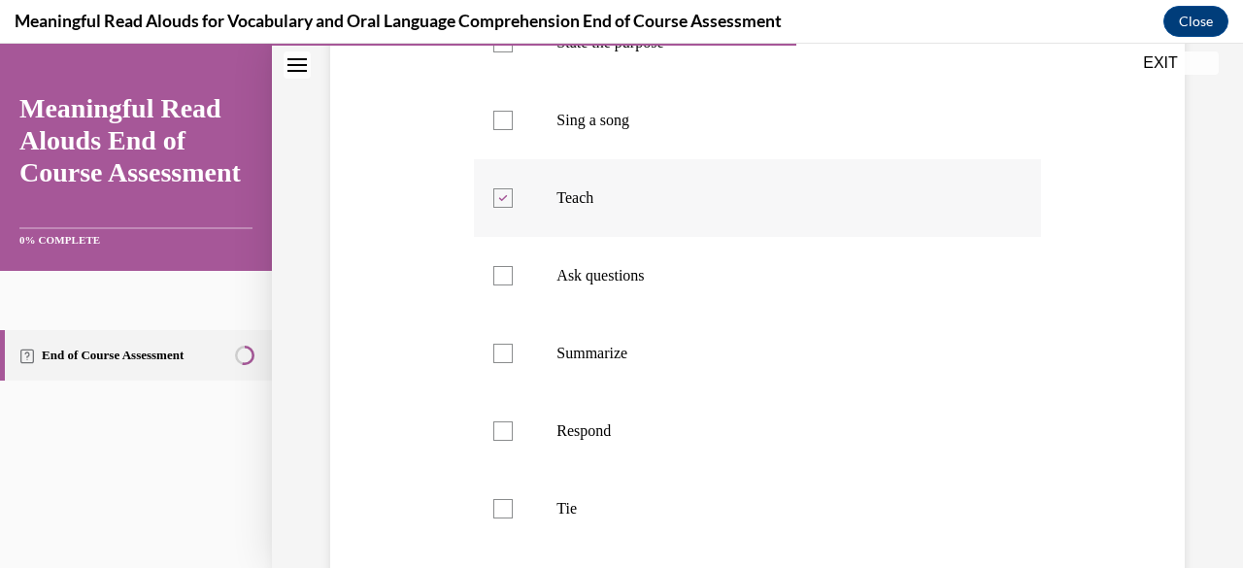
scroll to position [440, 0]
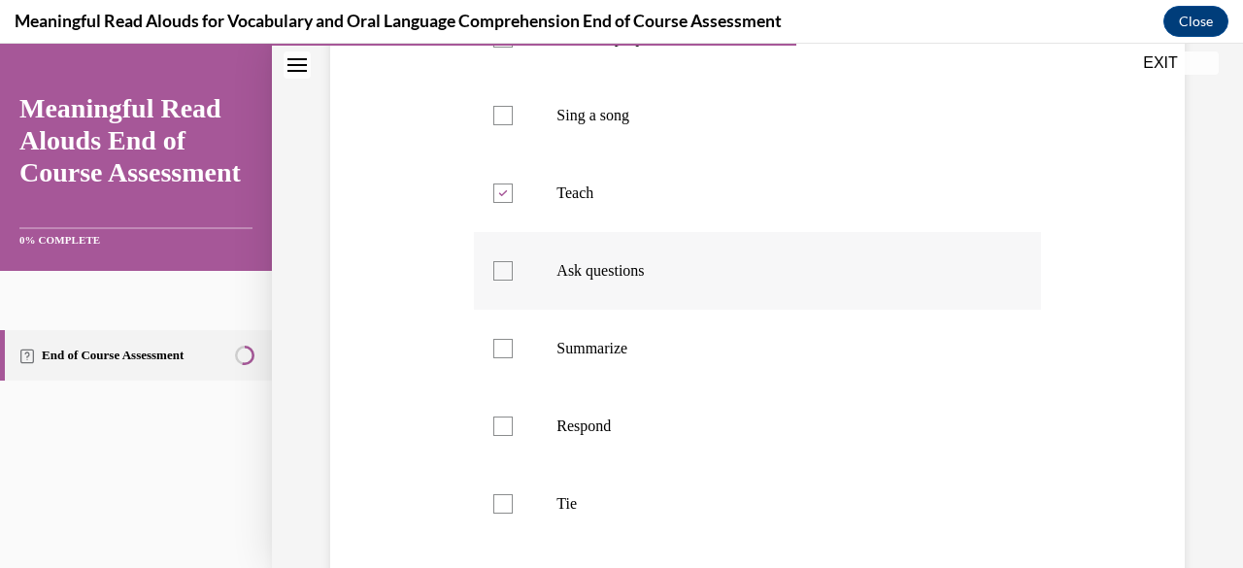
click at [572, 310] on label "Ask questions" at bounding box center [757, 271] width 566 height 78
click at [513, 281] on input "Ask questions" at bounding box center [502, 270] width 19 height 19
checkbox input "true"
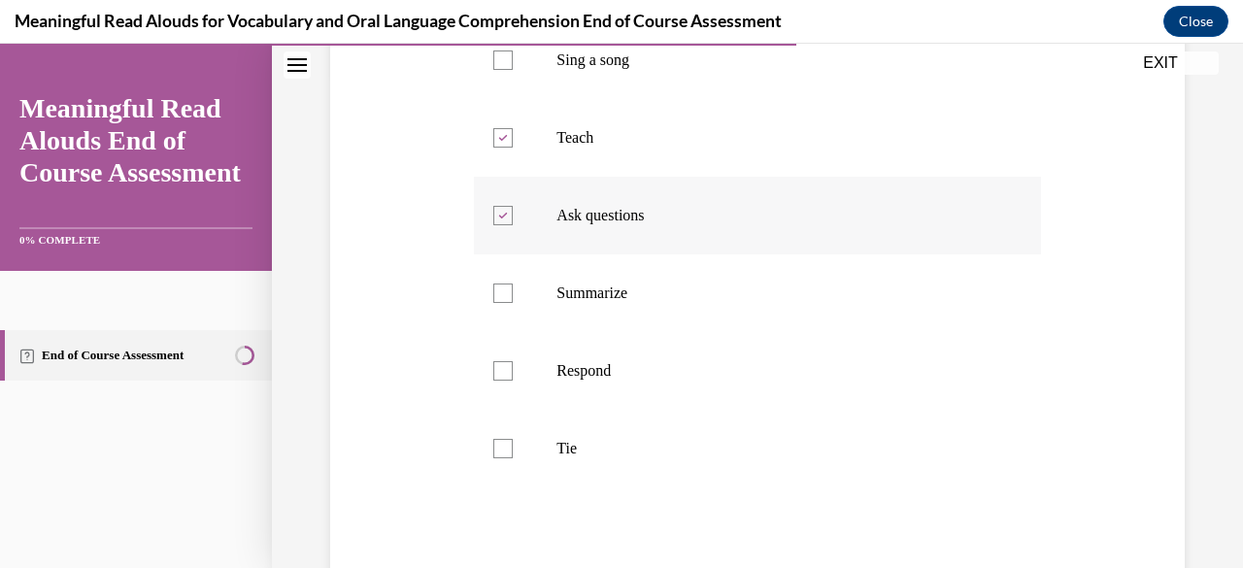
scroll to position [502, 0]
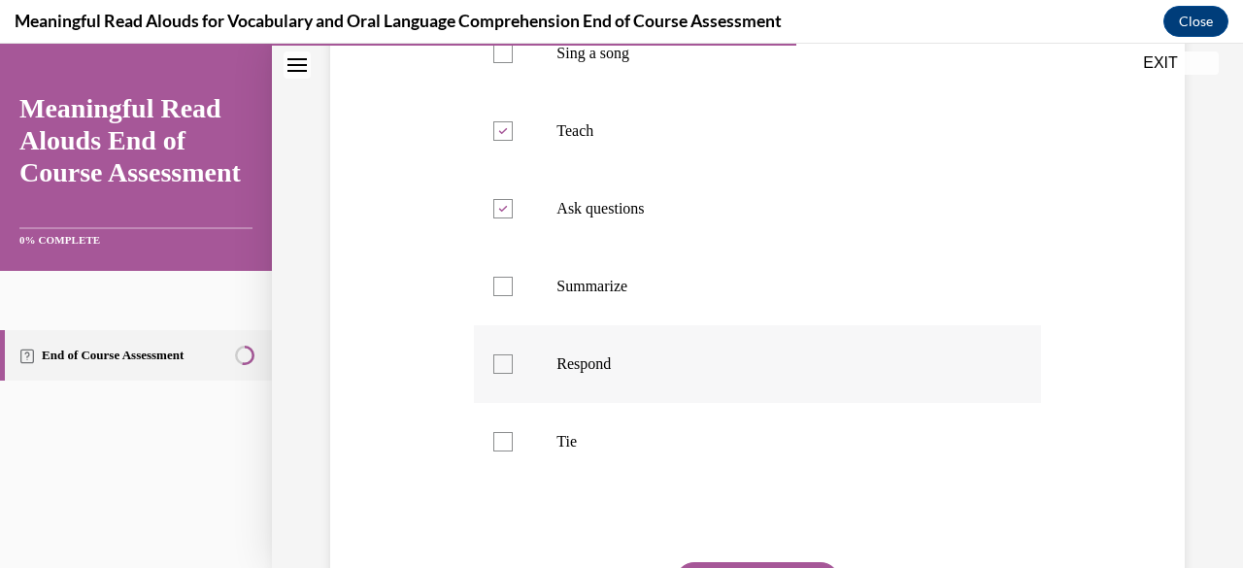
click at [509, 385] on label "Respond" at bounding box center [757, 364] width 566 height 78
click at [509, 374] on input "Respond" at bounding box center [502, 363] width 19 height 19
checkbox input "true"
click at [512, 481] on label "Tie" at bounding box center [757, 442] width 566 height 78
click at [512, 452] on input "Tie" at bounding box center [502, 441] width 19 height 19
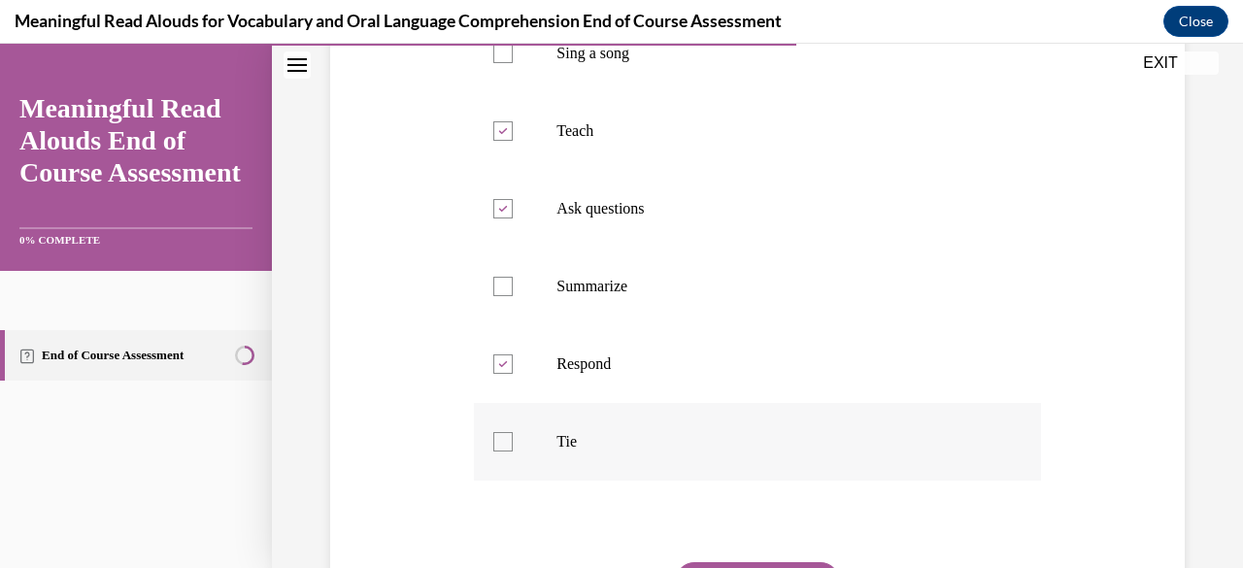
checkbox input "true"
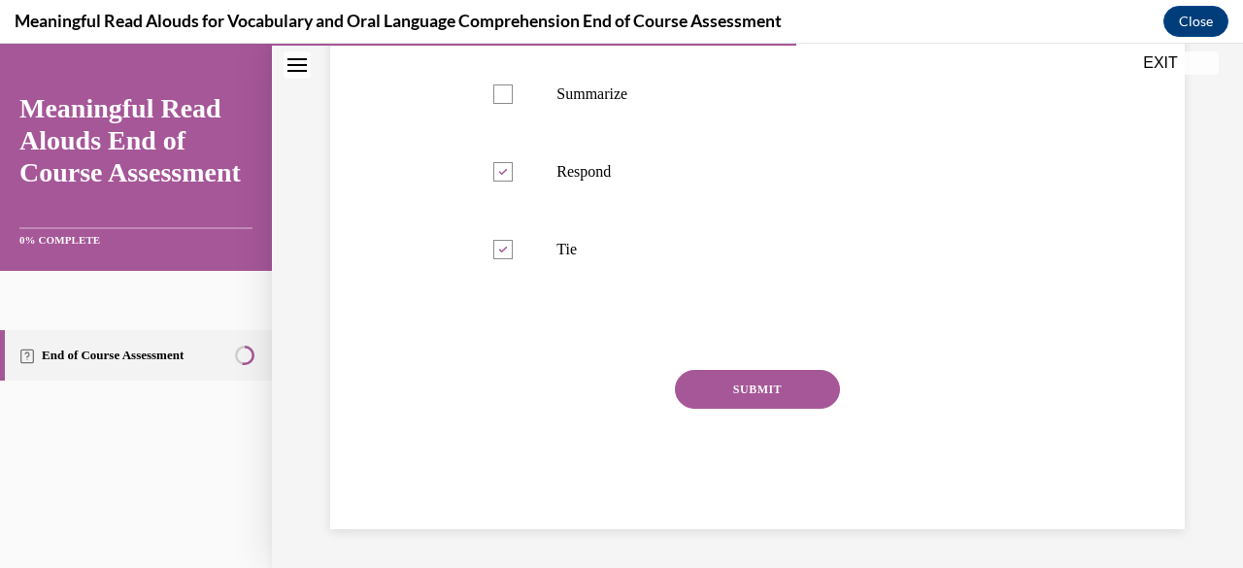
click at [707, 409] on button "SUBMIT" at bounding box center [757, 389] width 165 height 39
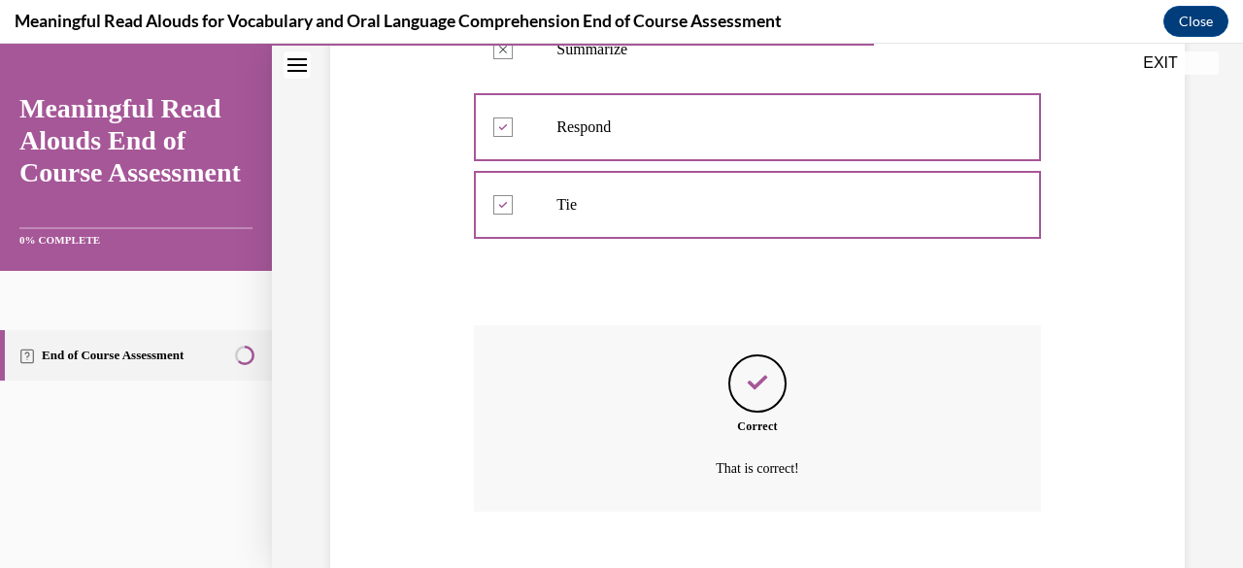
scroll to position [889, 0]
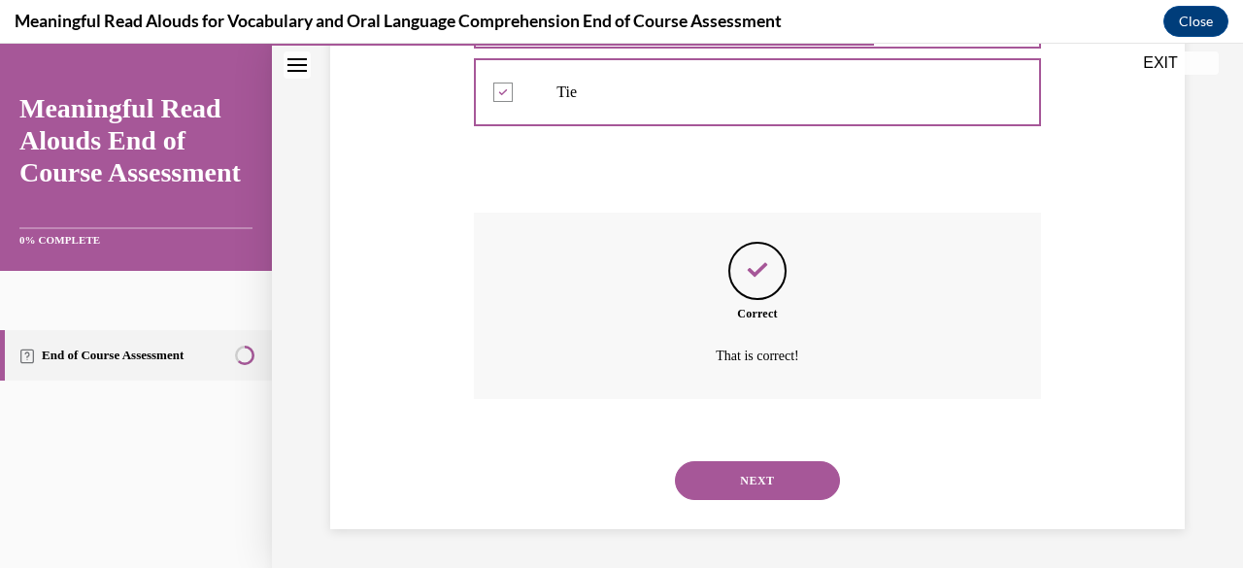
click at [741, 490] on button "NEXT" at bounding box center [757, 480] width 165 height 39
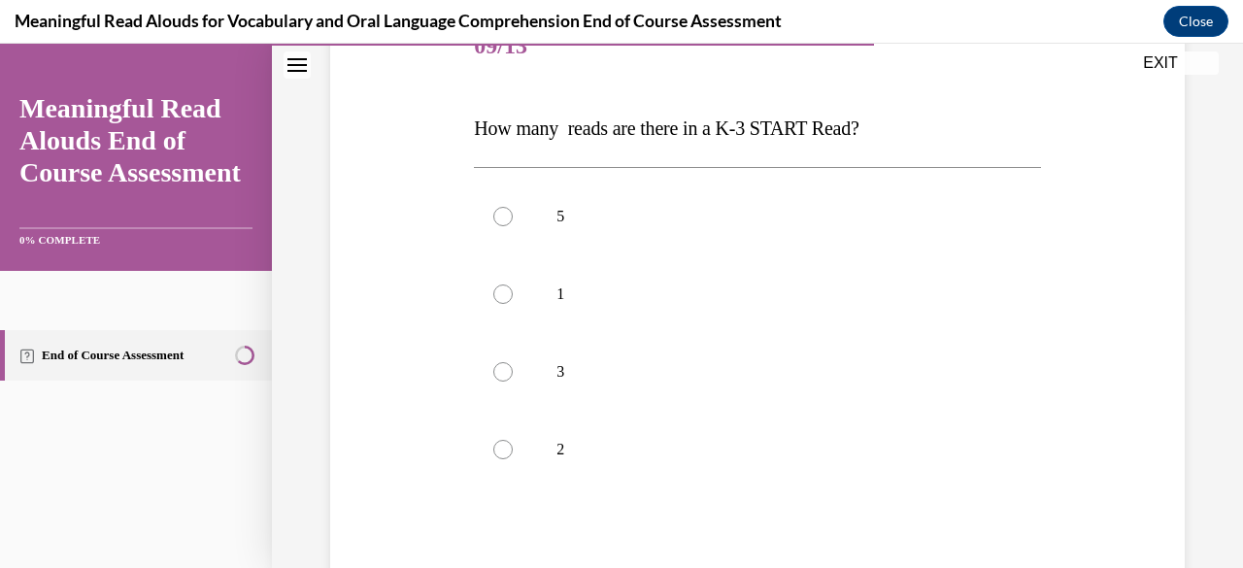
scroll to position [263, 0]
click at [604, 398] on label "3" at bounding box center [757, 370] width 566 height 78
click at [513, 380] on input "3" at bounding box center [502, 369] width 19 height 19
radio input "true"
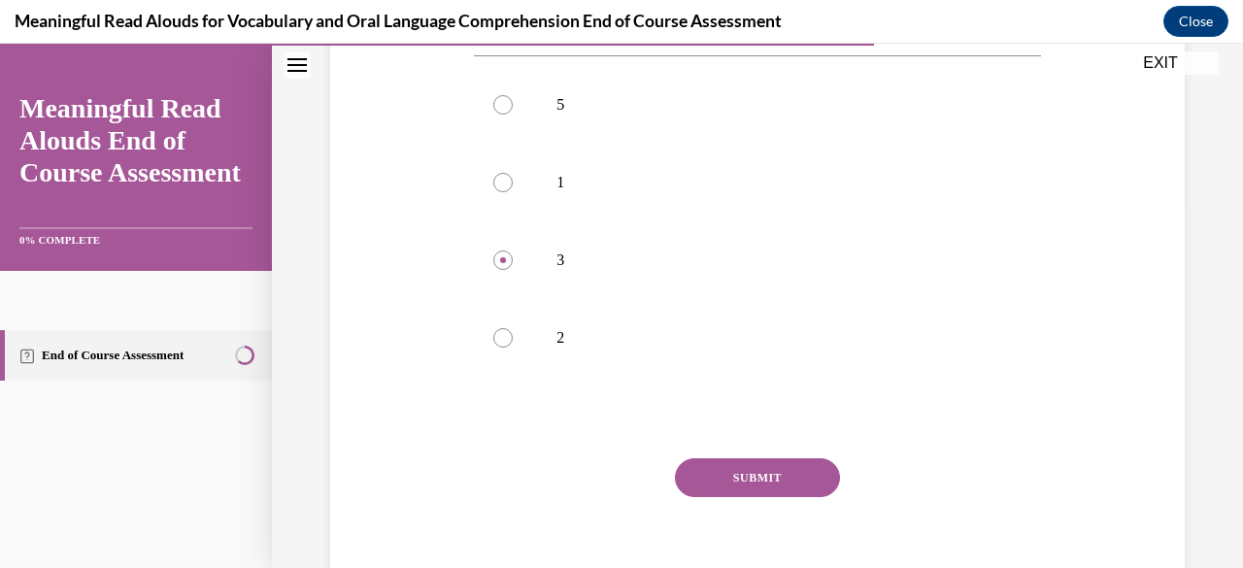
click at [697, 461] on button "SUBMIT" at bounding box center [757, 477] width 165 height 39
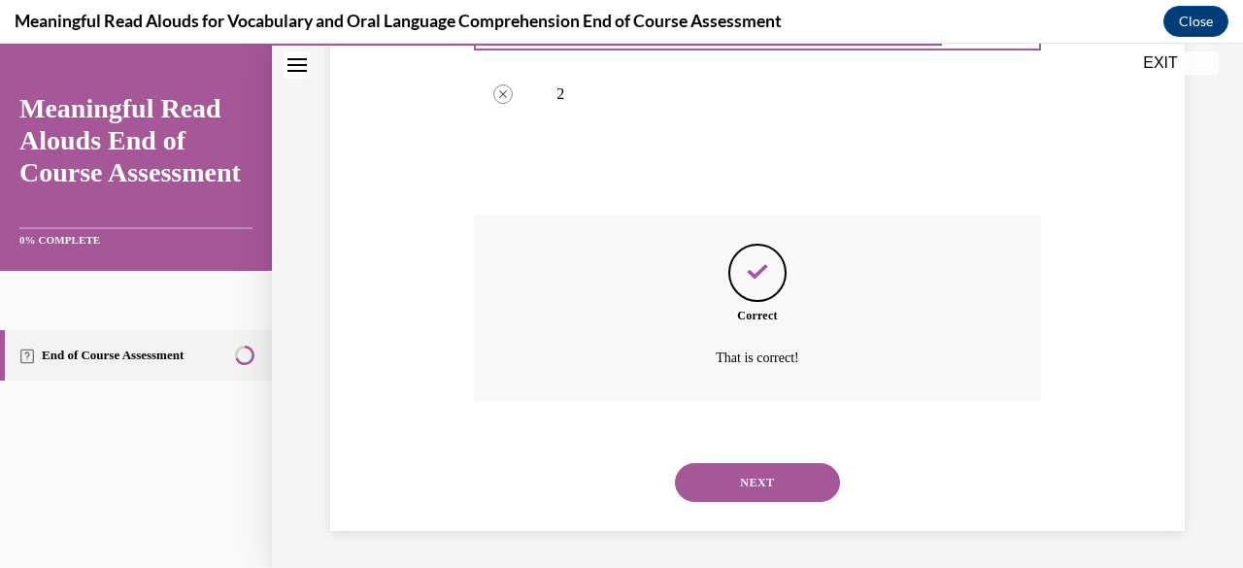
scroll to position [618, 0]
click at [715, 470] on button "NEXT" at bounding box center [757, 481] width 165 height 39
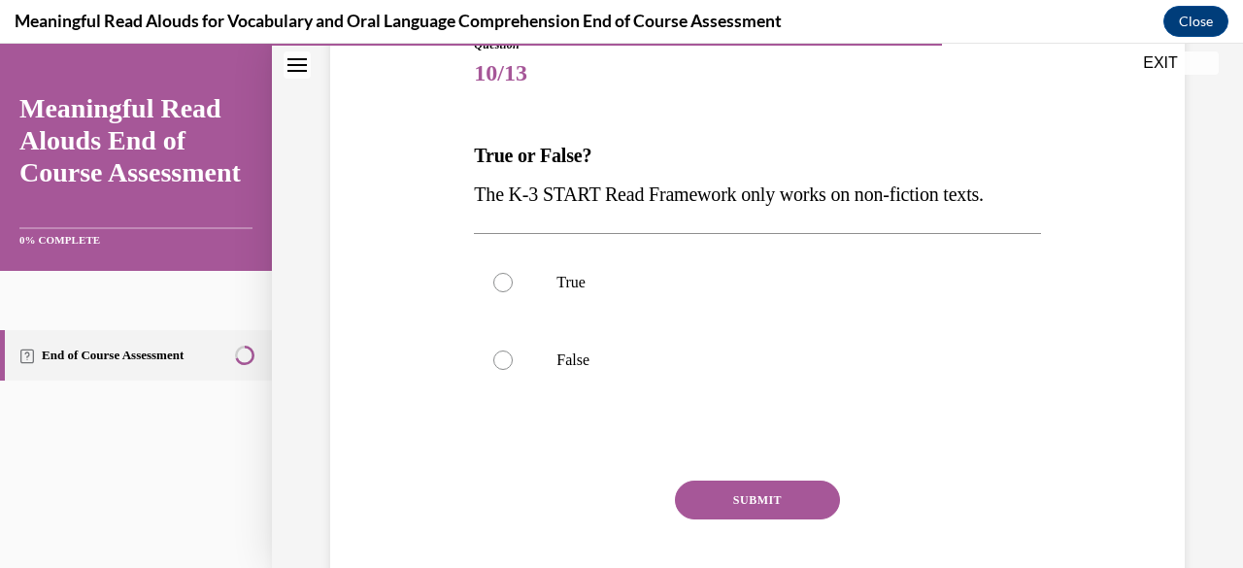
scroll to position [238, 0]
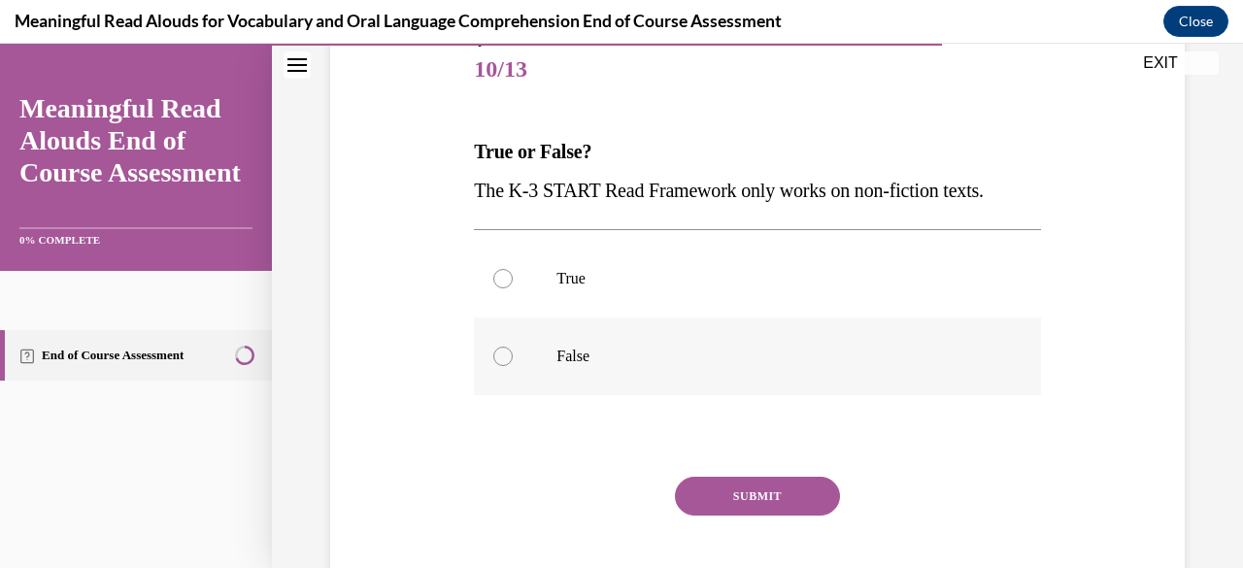
click at [669, 352] on p "False" at bounding box center [773, 356] width 435 height 19
click at [513, 352] on input "False" at bounding box center [502, 356] width 19 height 19
radio input "true"
click at [752, 488] on button "SUBMIT" at bounding box center [757, 496] width 165 height 39
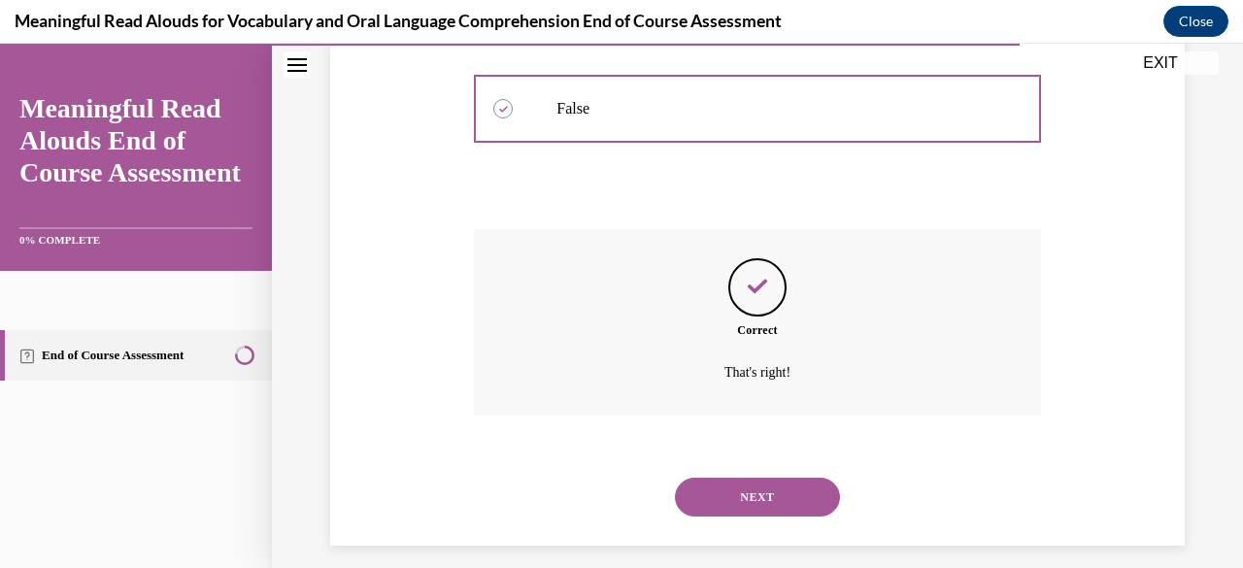
scroll to position [501, 0]
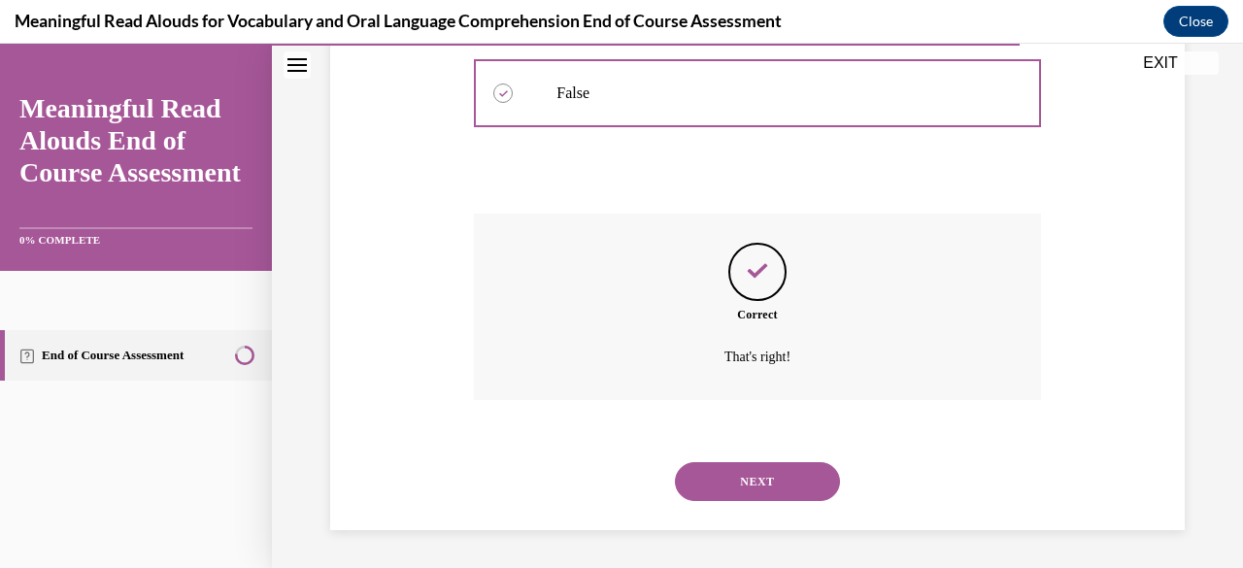
drag, startPoint x: 752, startPoint y: 488, endPoint x: 697, endPoint y: 486, distance: 54.4
click at [697, 486] on button "NEXT" at bounding box center [757, 481] width 165 height 39
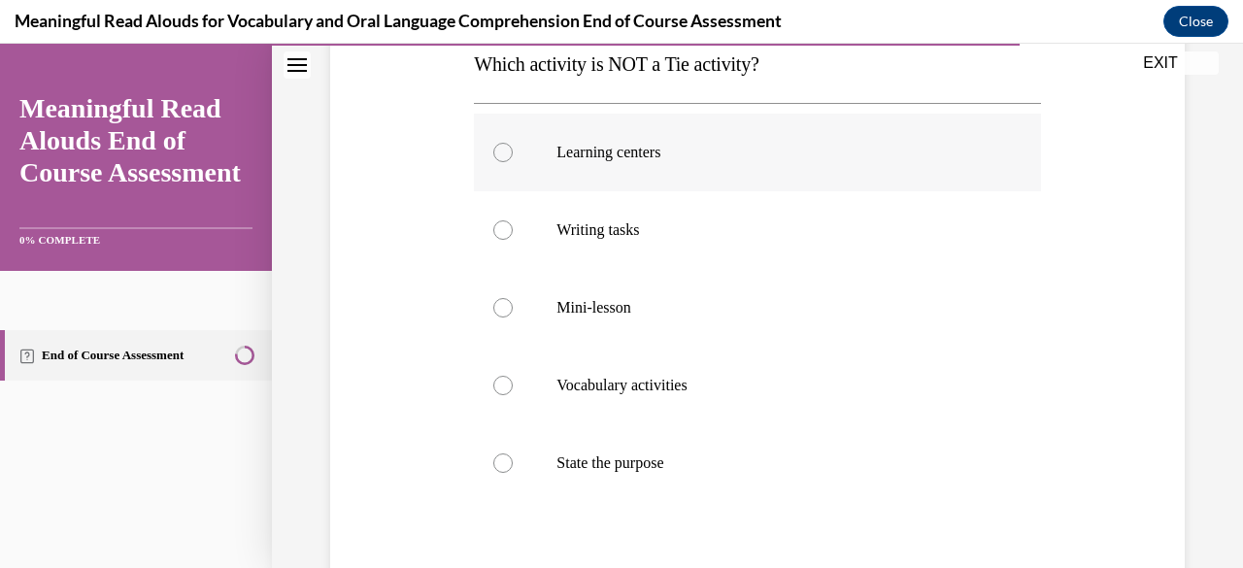
scroll to position [326, 0]
click at [667, 457] on p "State the purpose" at bounding box center [773, 461] width 435 height 19
click at [513, 457] on input "State the purpose" at bounding box center [502, 461] width 19 height 19
radio input "true"
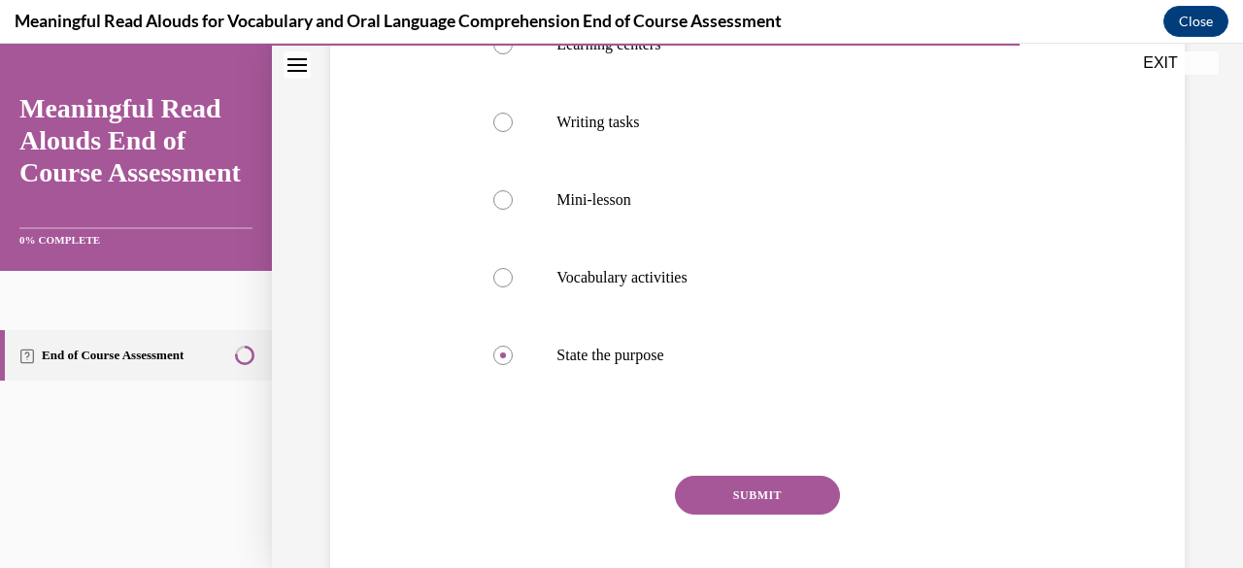
click at [720, 487] on button "SUBMIT" at bounding box center [757, 495] width 165 height 39
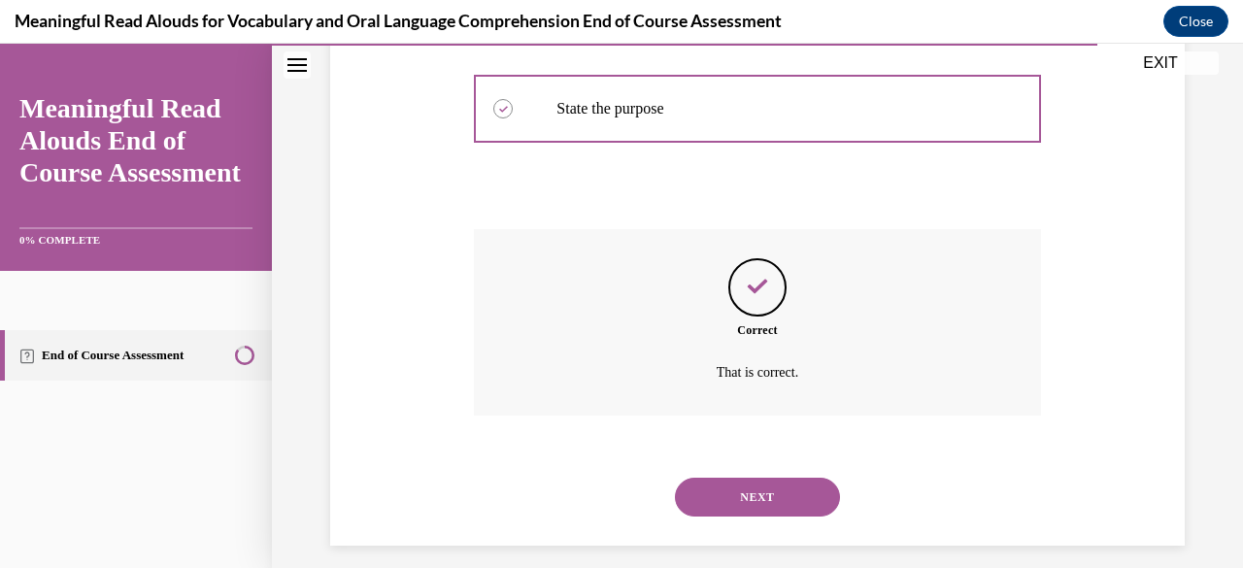
scroll to position [695, 0]
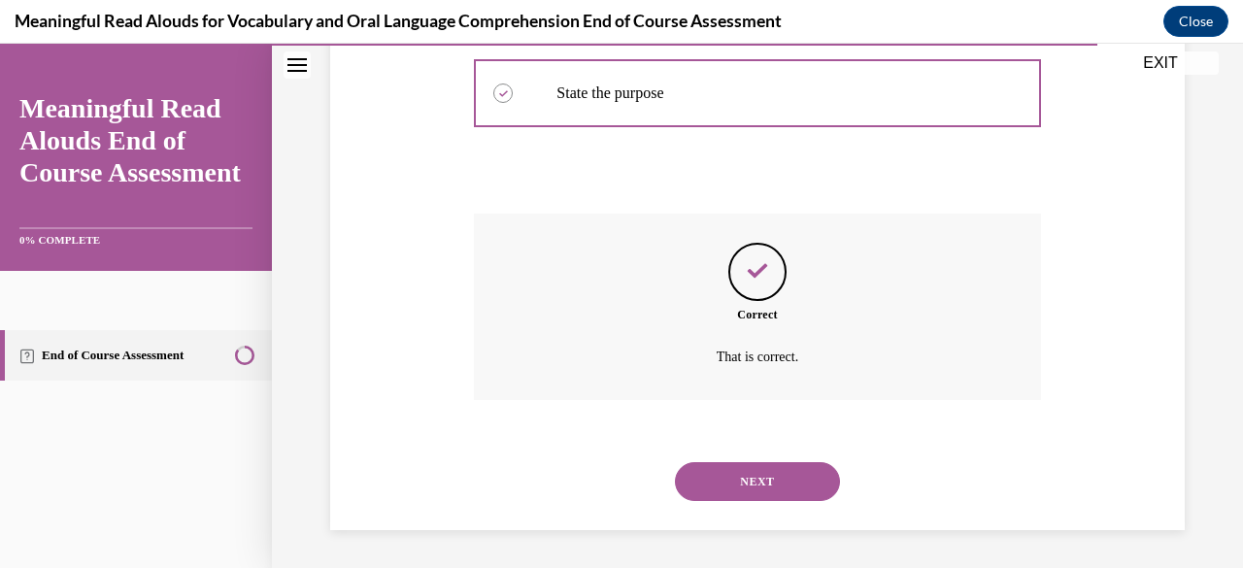
click at [740, 479] on button "NEXT" at bounding box center [757, 481] width 165 height 39
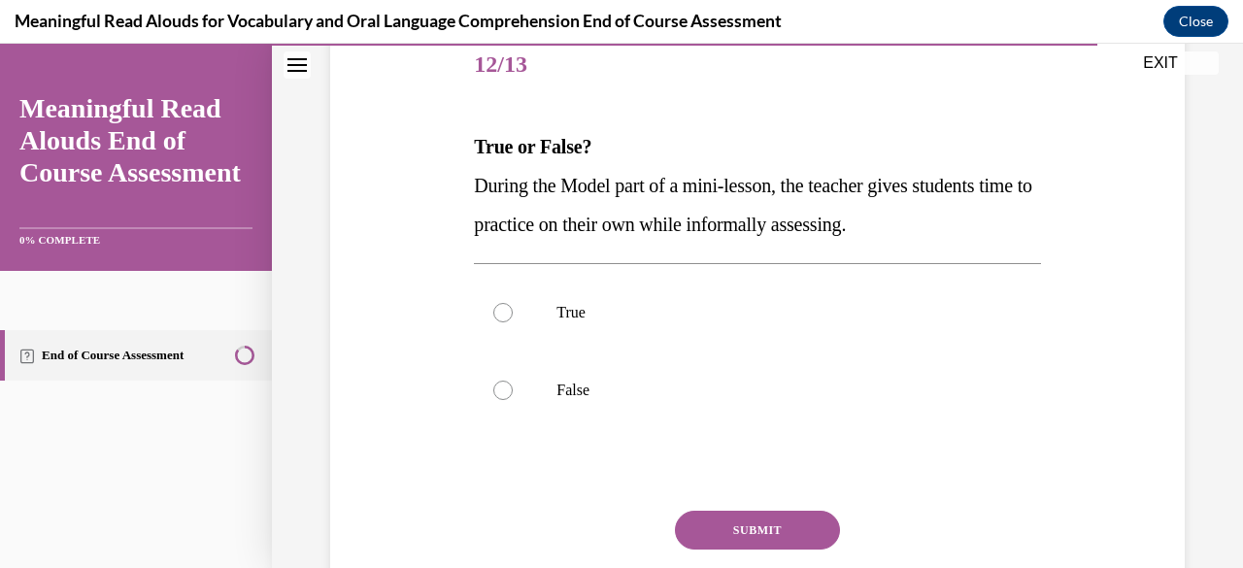
scroll to position [244, 0]
click at [698, 404] on label "False" at bounding box center [757, 390] width 566 height 78
click at [513, 399] on input "False" at bounding box center [502, 389] width 19 height 19
radio input "true"
click at [731, 525] on button "SUBMIT" at bounding box center [757, 529] width 165 height 39
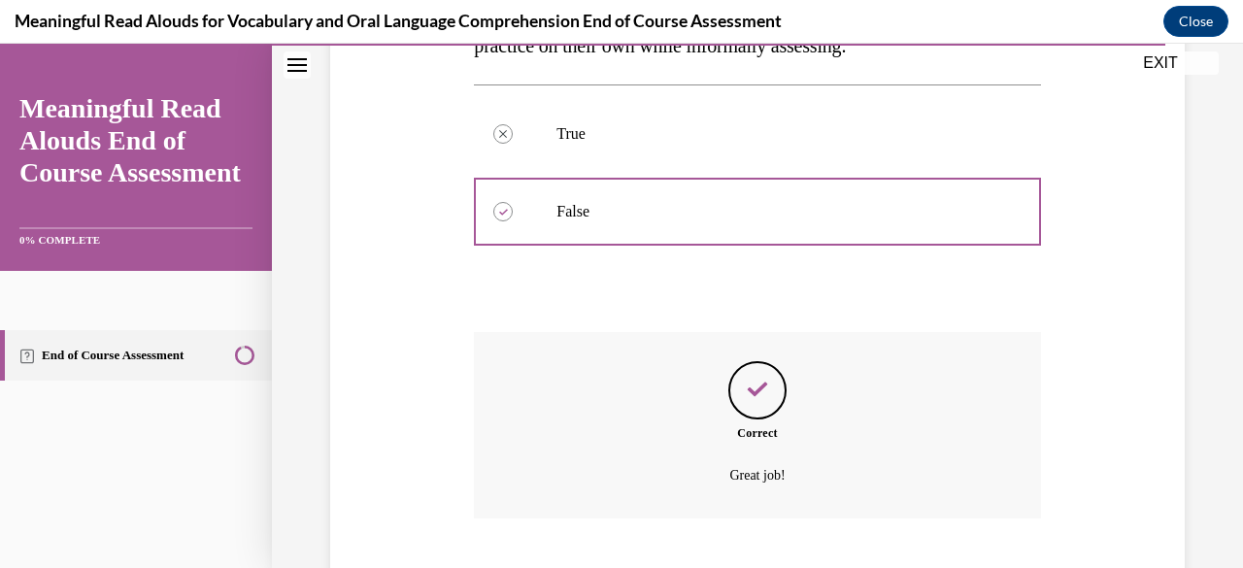
scroll to position [540, 0]
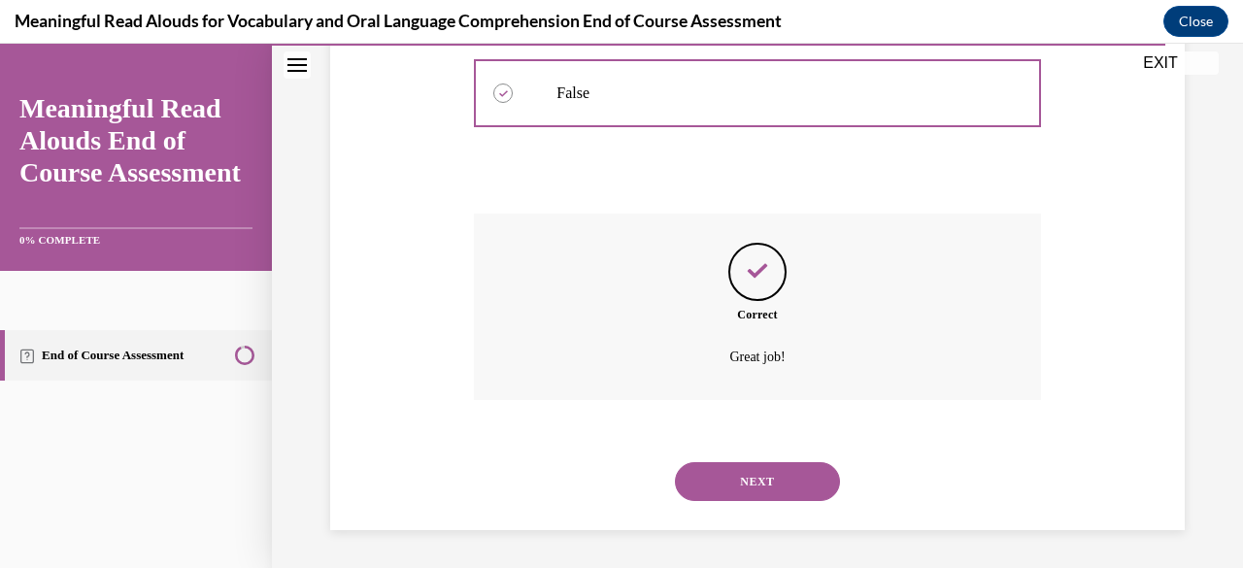
click at [734, 470] on button "NEXT" at bounding box center [757, 481] width 165 height 39
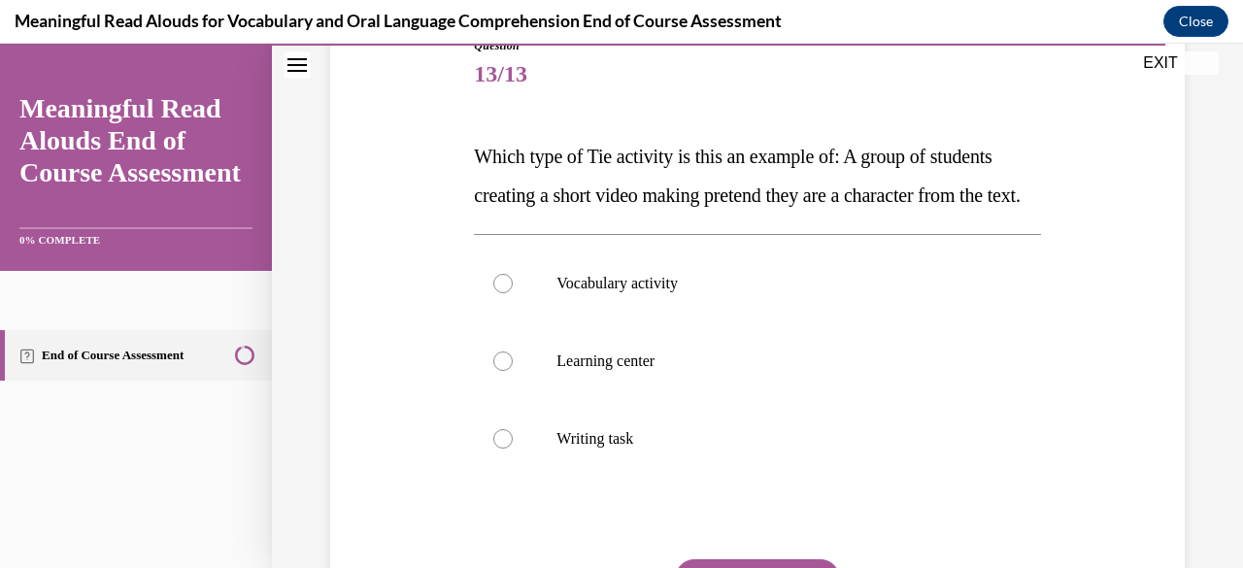
scroll to position [232, 0]
click at [702, 401] on label "Learning center" at bounding box center [757, 362] width 566 height 78
click at [513, 372] on input "Learning center" at bounding box center [502, 361] width 19 height 19
radio input "true"
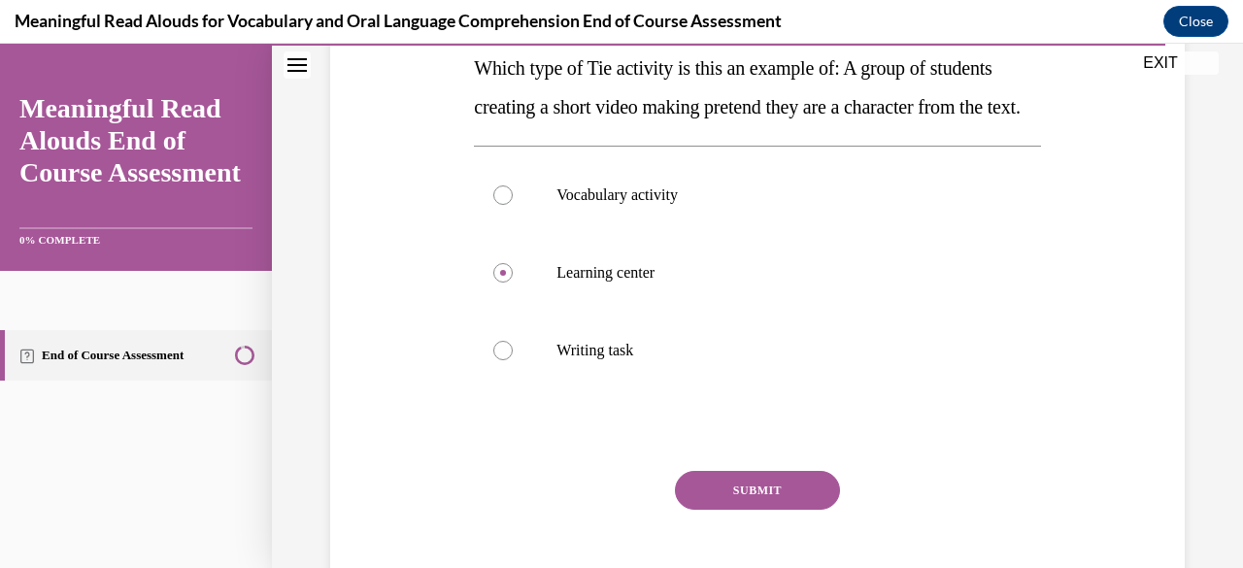
click at [739, 510] on button "SUBMIT" at bounding box center [757, 490] width 165 height 39
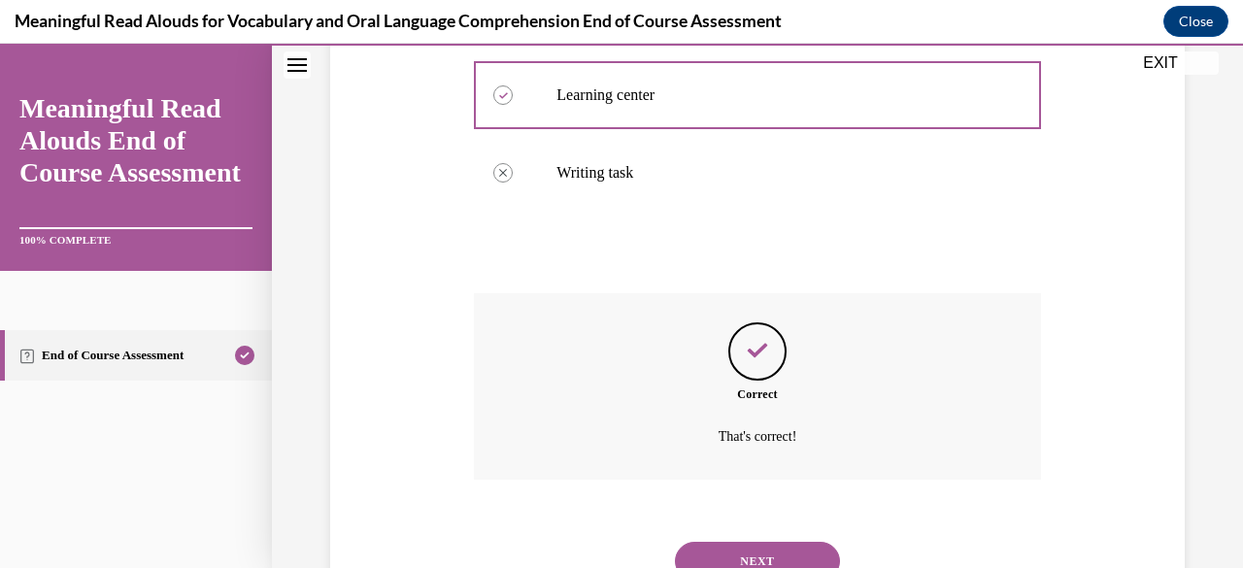
scroll to position [618, 0]
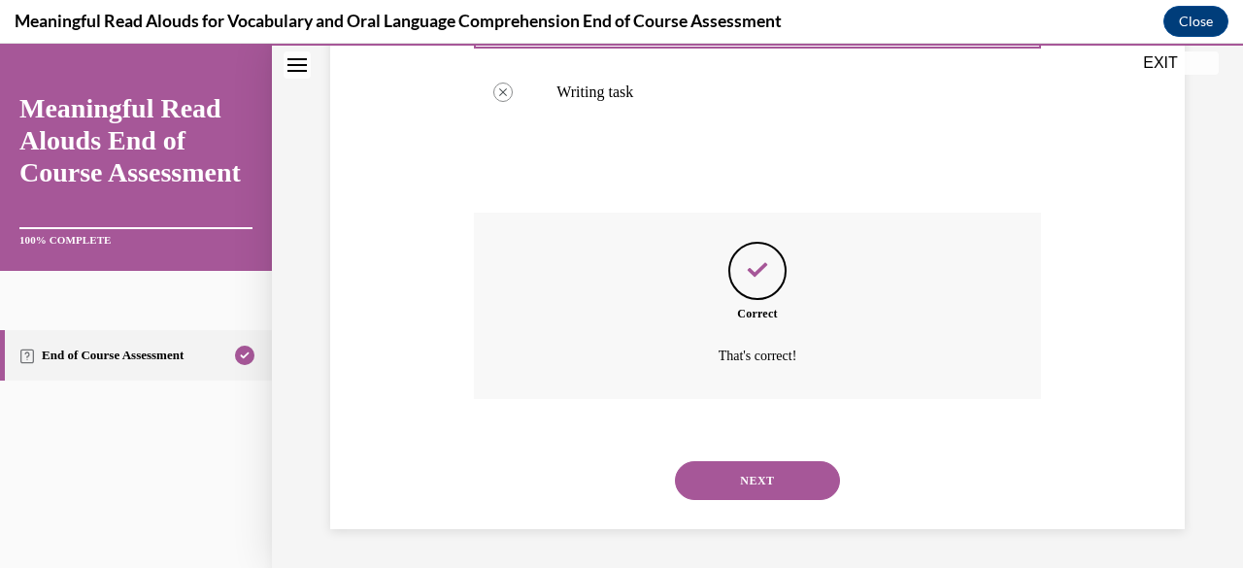
click at [743, 457] on div "NEXT" at bounding box center [757, 481] width 566 height 78
click at [744, 479] on button "NEXT" at bounding box center [757, 480] width 165 height 39
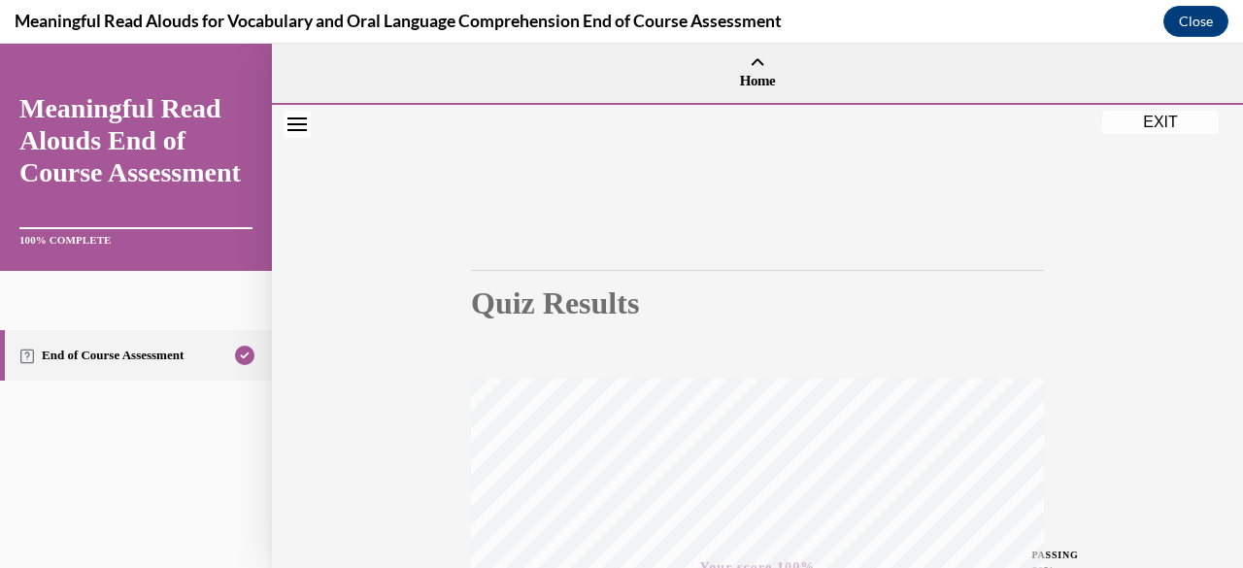
scroll to position [470, 0]
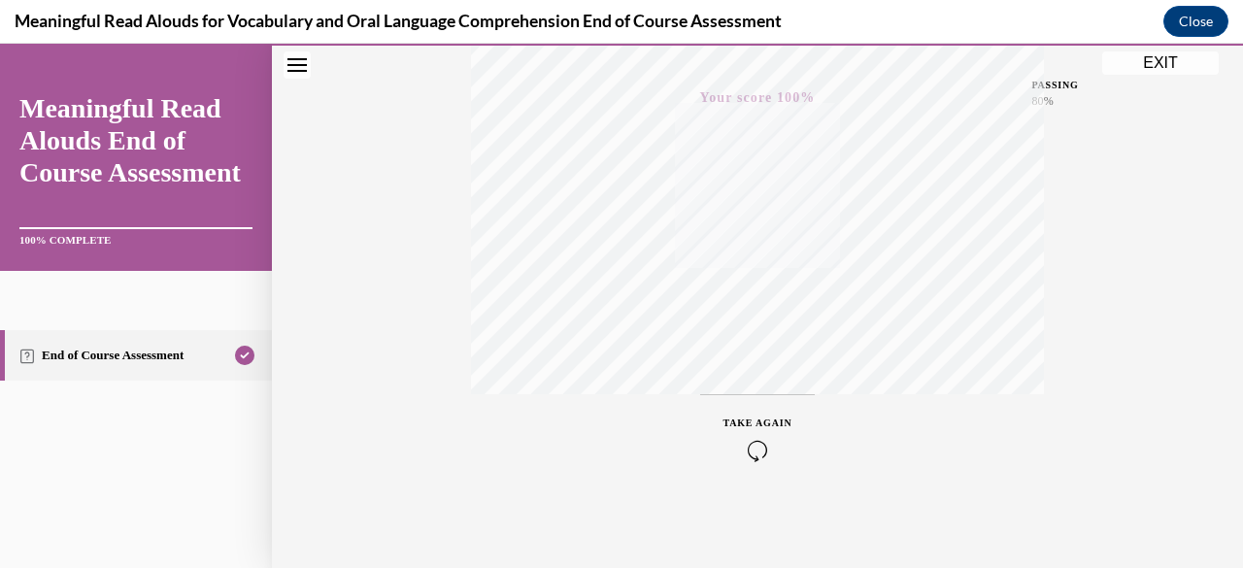
click at [1124, 63] on button "EXIT" at bounding box center [1160, 62] width 117 height 23
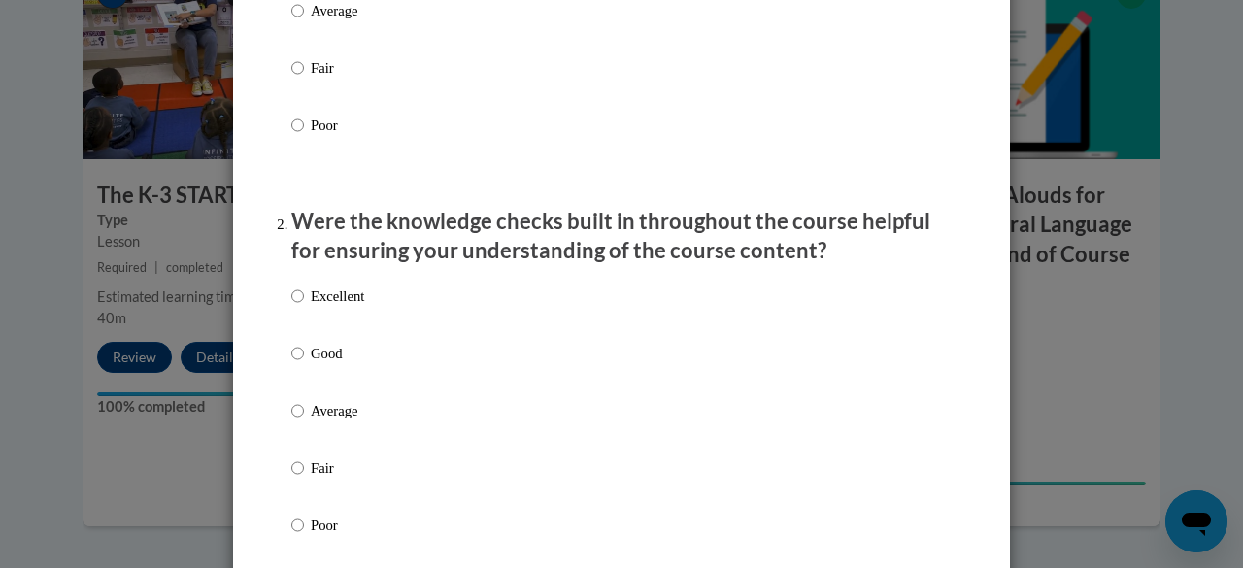
scroll to position [456, 0]
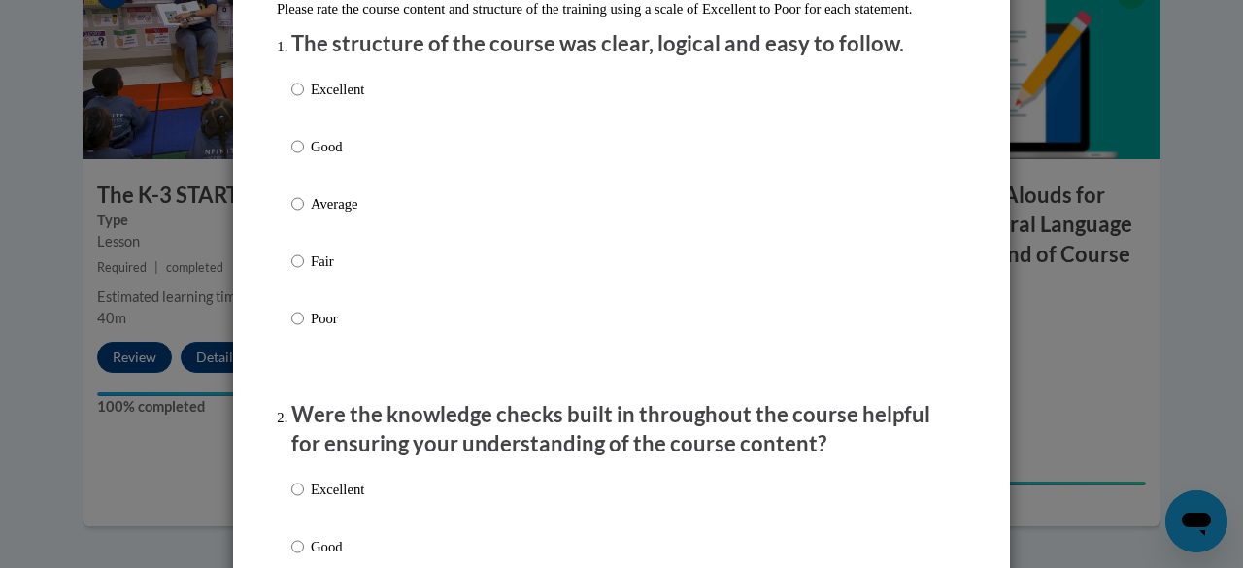
click at [319, 157] on p "Good" at bounding box center [337, 146] width 53 height 21
click at [304, 157] on input "Good" at bounding box center [297, 146] width 13 height 21
radio input "true"
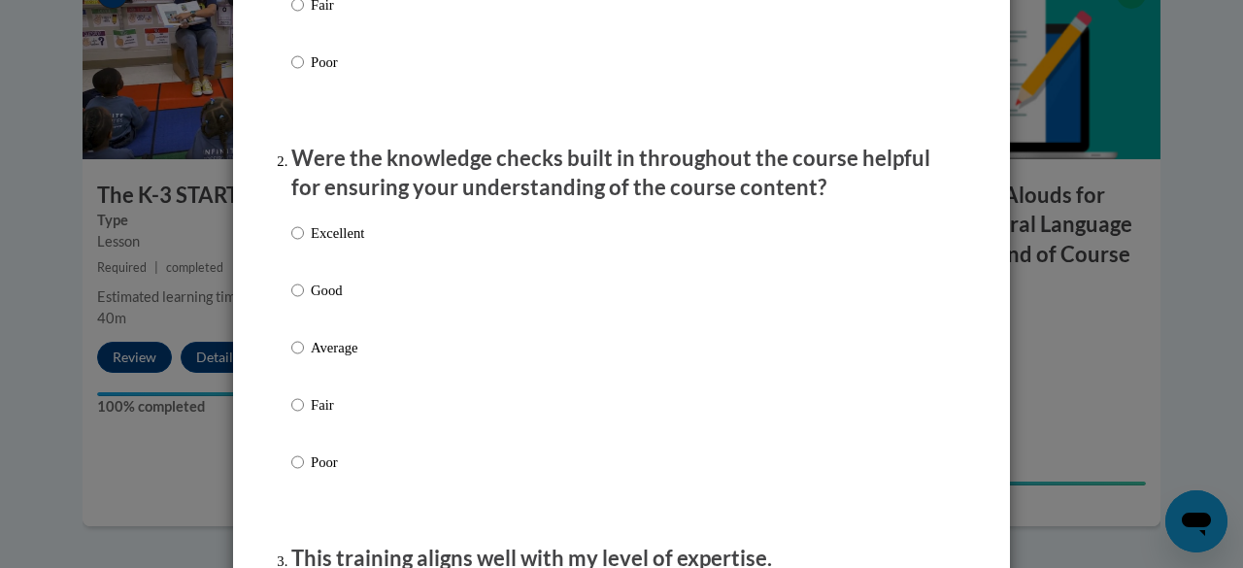
scroll to position [500, 0]
click at [301, 305] on label "Good" at bounding box center [327, 304] width 73 height 52
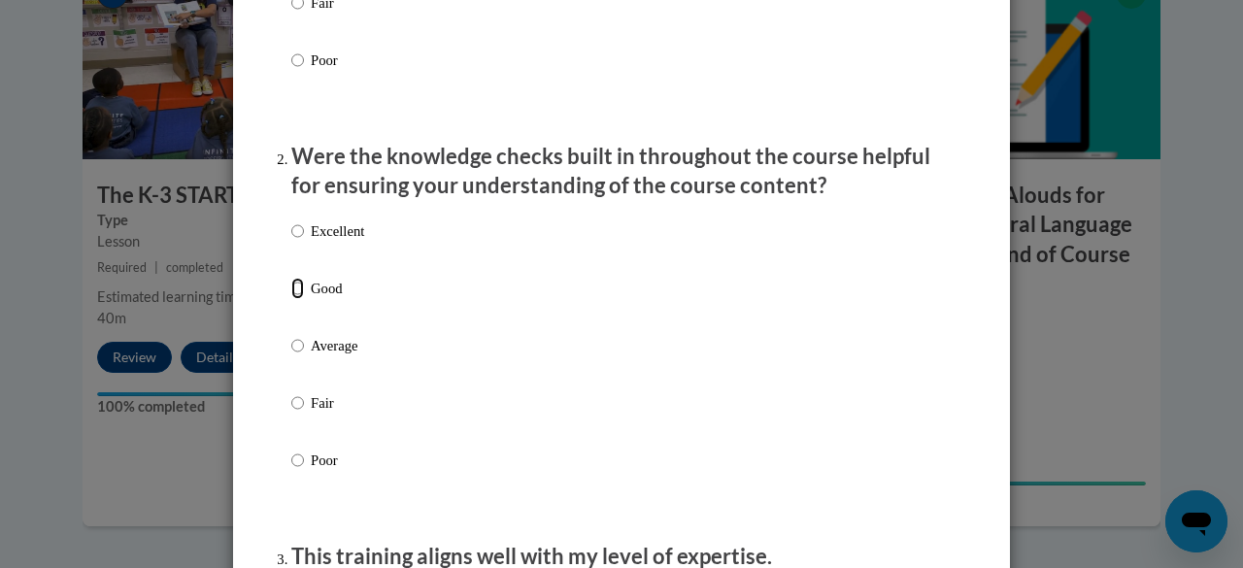
click at [301, 299] on input "Good" at bounding box center [297, 288] width 13 height 21
radio input "true"
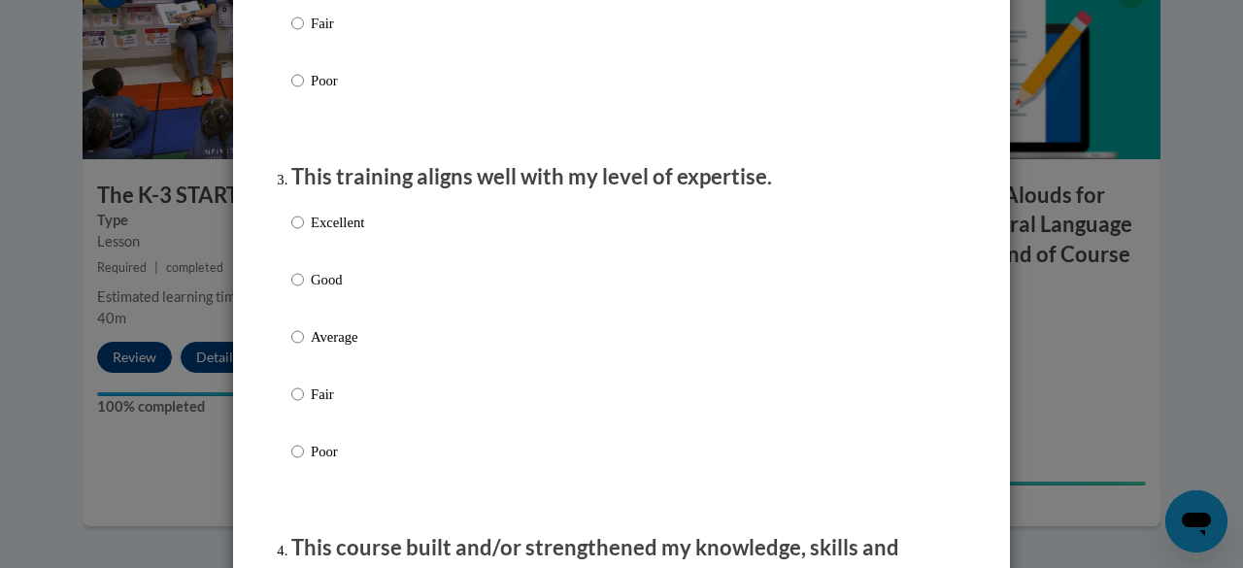
click at [311, 290] on p "Good" at bounding box center [337, 279] width 53 height 21
click at [304, 290] on input "Good" at bounding box center [297, 279] width 13 height 21
radio input "true"
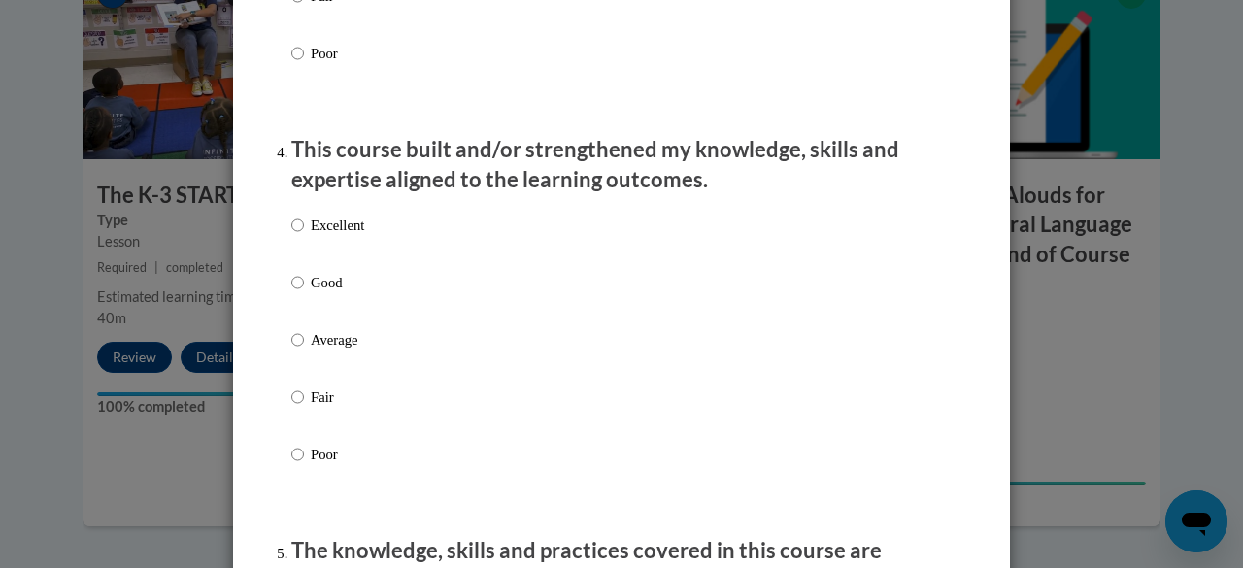
click at [311, 293] on p "Good" at bounding box center [337, 282] width 53 height 21
click at [304, 293] on input "Good" at bounding box center [297, 282] width 13 height 21
radio input "true"
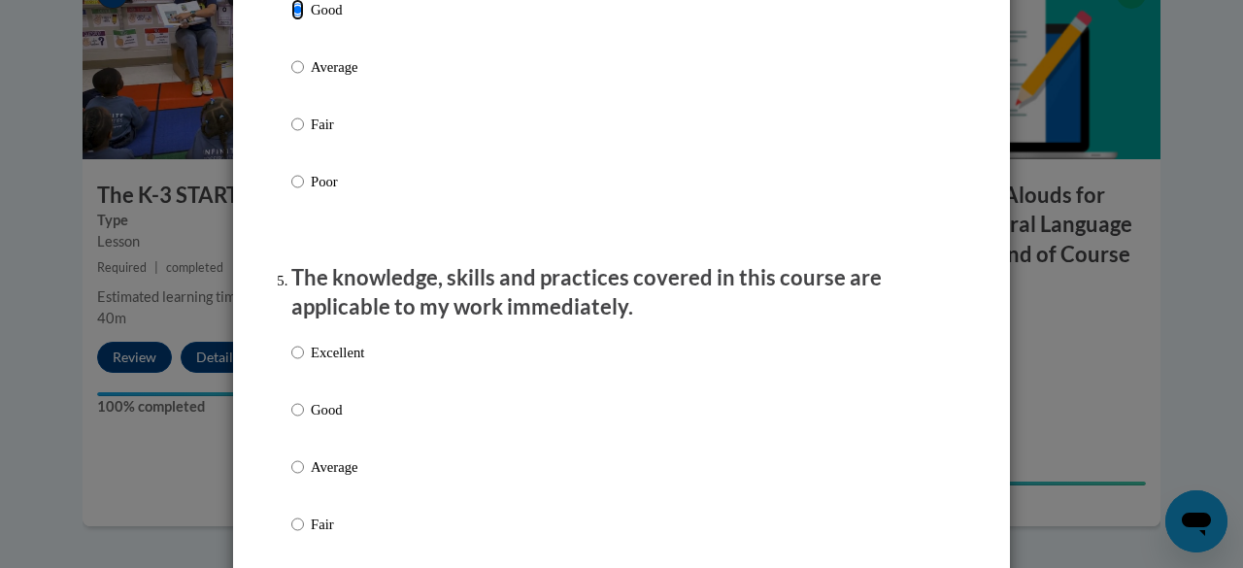
scroll to position [1575, 0]
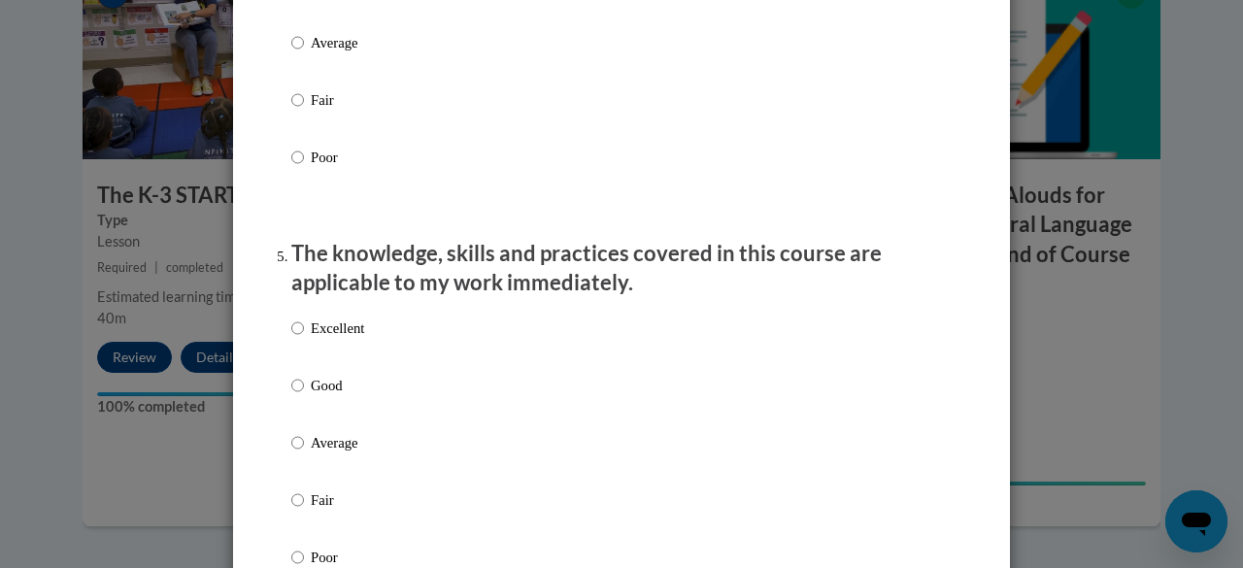
click at [311, 370] on label "Excellent" at bounding box center [327, 344] width 73 height 52
click at [304, 339] on input "Excellent" at bounding box center [297, 328] width 13 height 21
radio input "true"
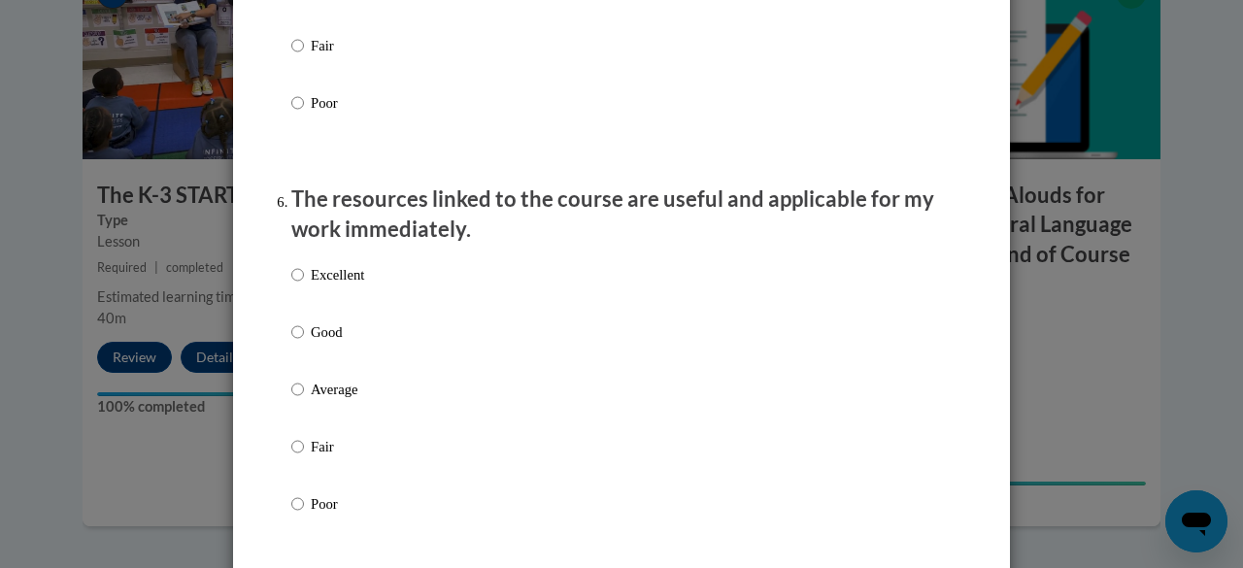
click at [311, 341] on p "Good" at bounding box center [337, 331] width 53 height 21
click at [304, 341] on input "Good" at bounding box center [297, 331] width 13 height 21
radio input "true"
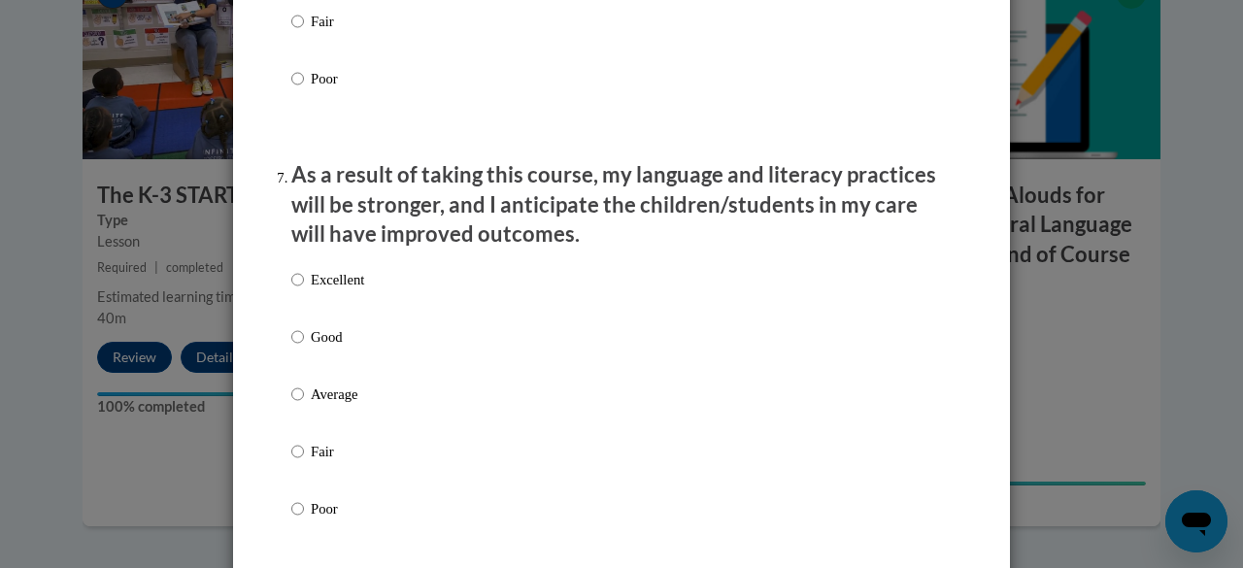
scroll to position [2456, 0]
click at [307, 341] on div "Excellent Good Average Fair Poor" at bounding box center [327, 408] width 73 height 301
click at [311, 347] on p "Good" at bounding box center [337, 335] width 53 height 21
click at [304, 347] on input "Good" at bounding box center [297, 335] width 13 height 21
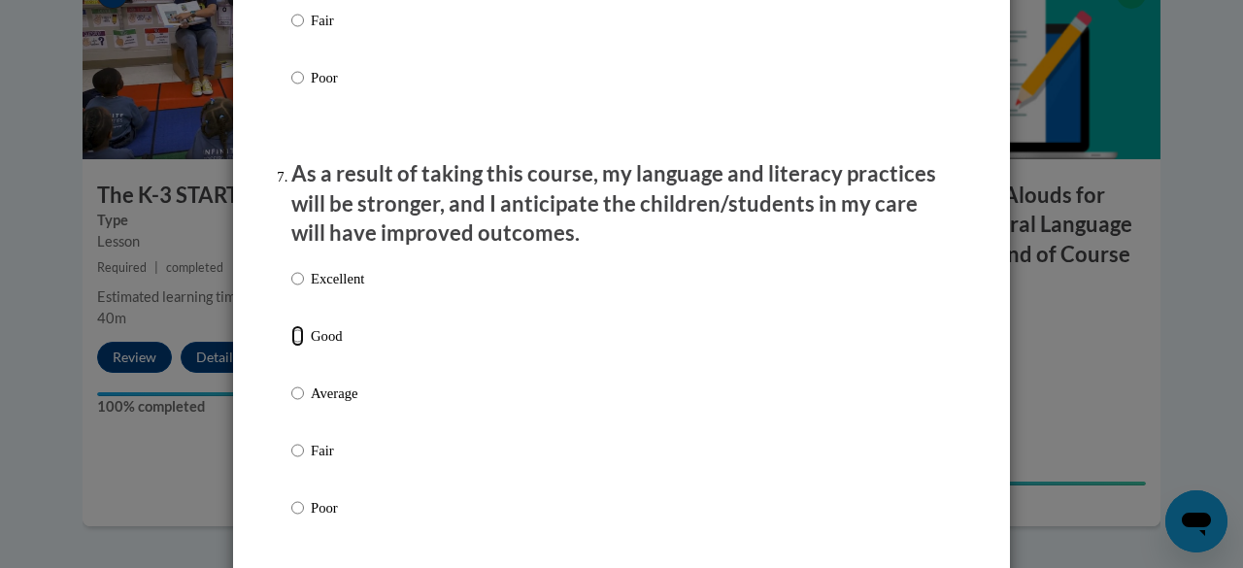
radio input "true"
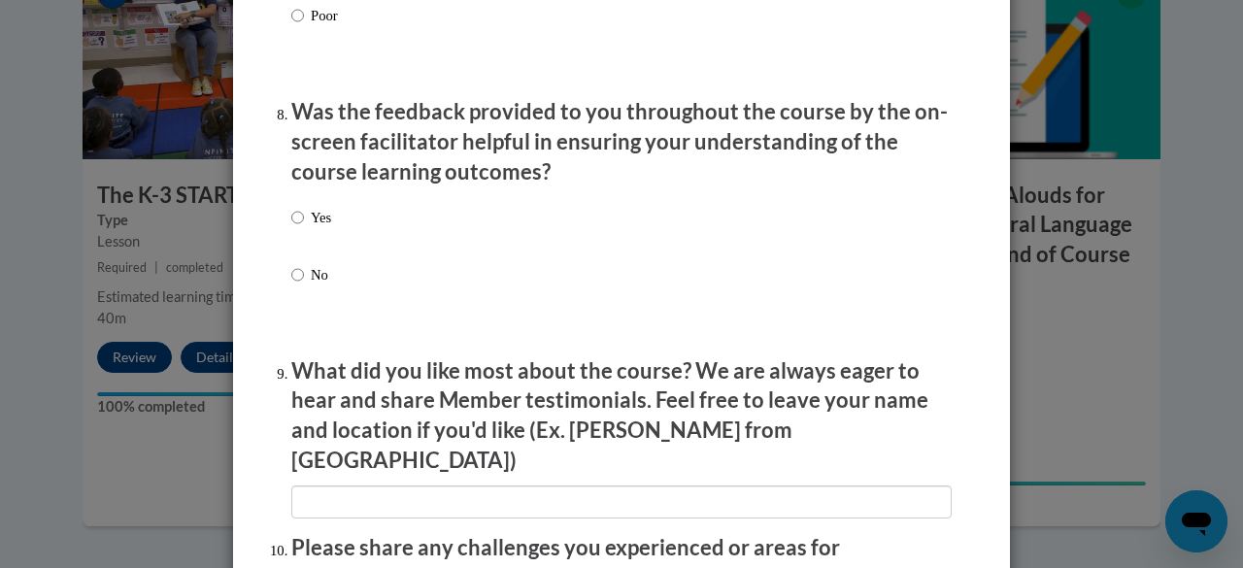
scroll to position [2956, 0]
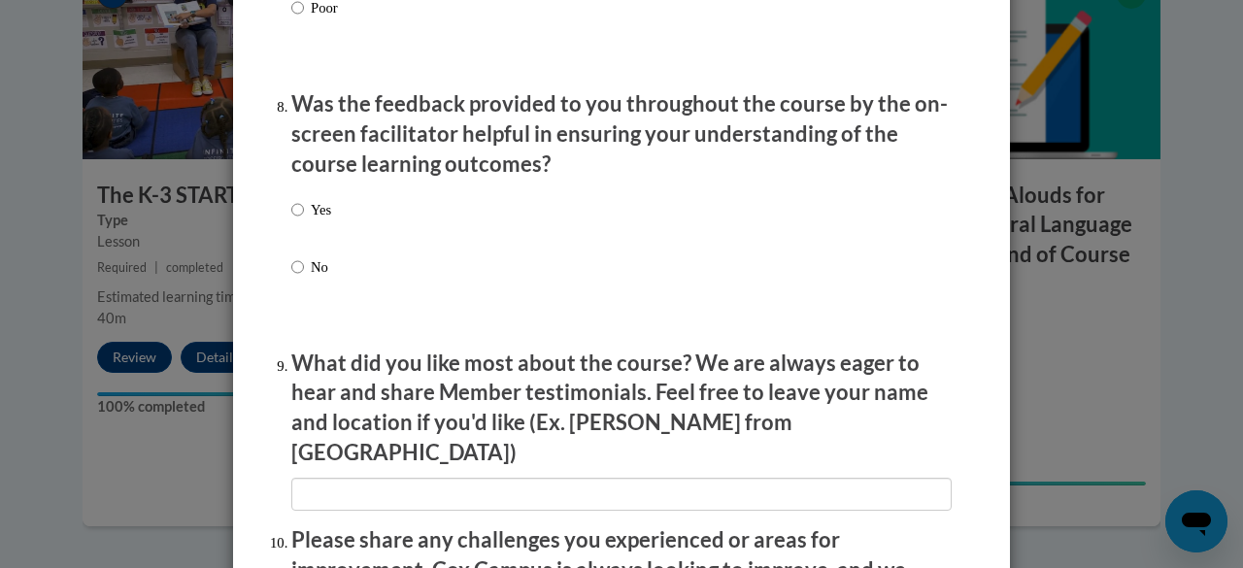
click at [296, 218] on label "Yes" at bounding box center [311, 225] width 40 height 52
click at [296, 218] on input "Yes" at bounding box center [297, 209] width 13 height 21
radio input "true"
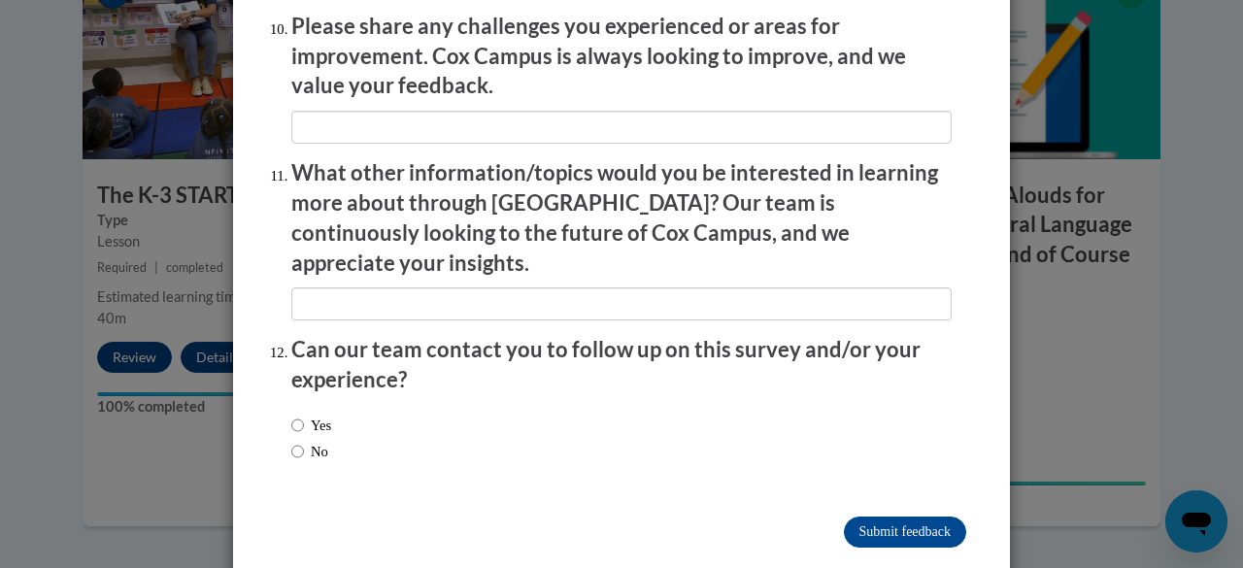
click at [311, 441] on label "No" at bounding box center [309, 451] width 37 height 21
click at [304, 441] on input "No" at bounding box center [297, 451] width 13 height 21
radio input "true"
click at [844, 517] on input "Submit feedback" at bounding box center [905, 532] width 122 height 31
